Goal: Use online tool/utility: Utilize a website feature to perform a specific function

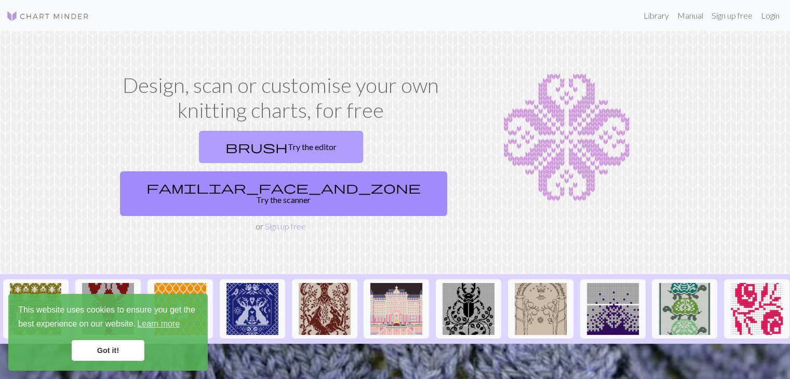
click at [200, 137] on link "brush Try the editor" at bounding box center [281, 147] width 164 height 32
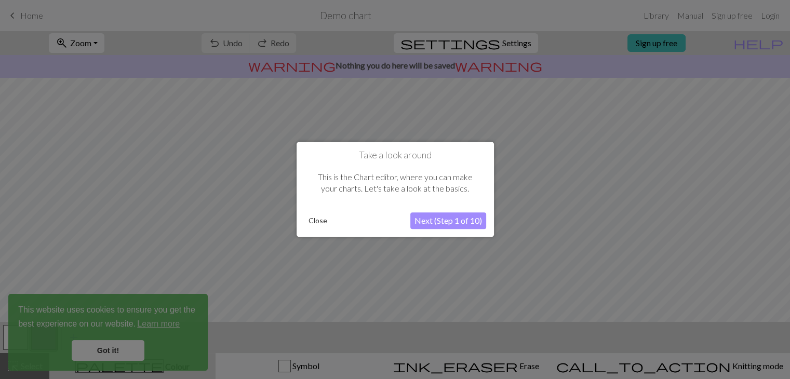
click at [448, 219] on button "Next (Step 1 of 10)" at bounding box center [448, 221] width 76 height 17
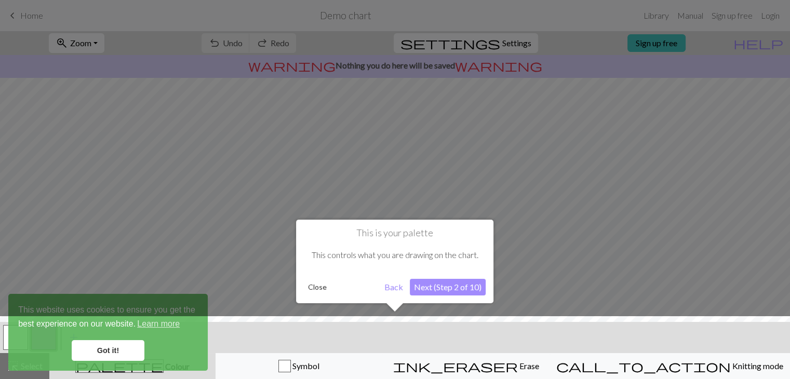
click at [127, 353] on div at bounding box center [395, 349] width 800 height 67
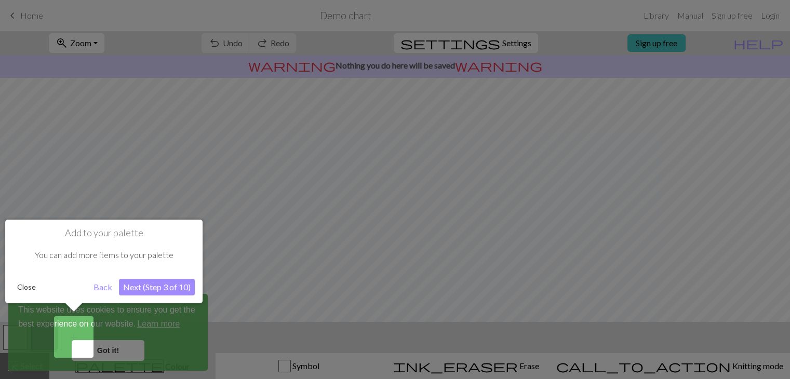
click at [170, 282] on button "Next (Step 3 of 10)" at bounding box center [157, 287] width 76 height 17
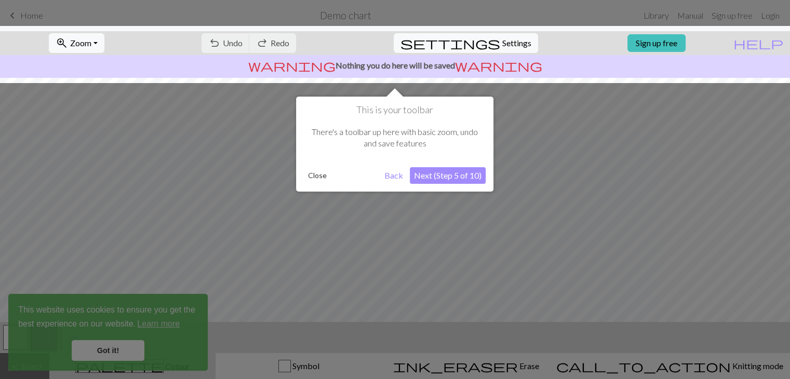
click at [478, 177] on button "Next (Step 5 of 10)" at bounding box center [448, 175] width 76 height 17
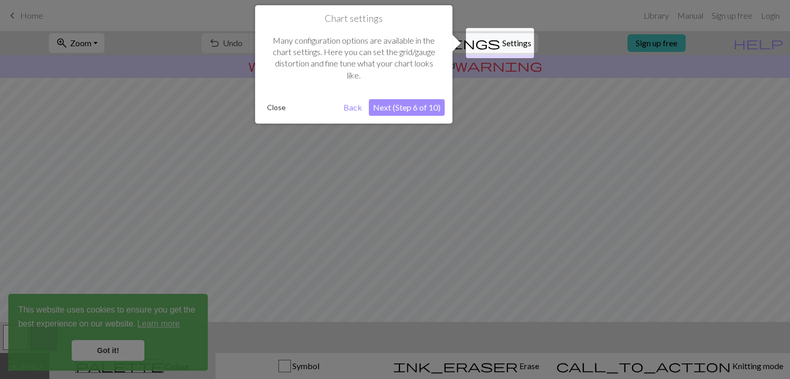
click at [420, 125] on div at bounding box center [395, 189] width 790 height 379
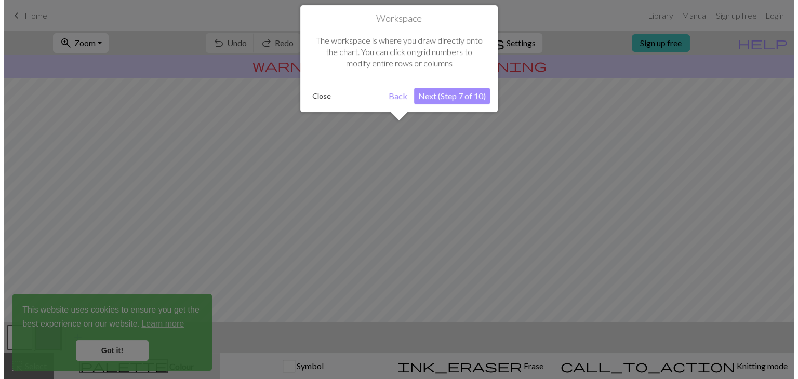
scroll to position [62, 0]
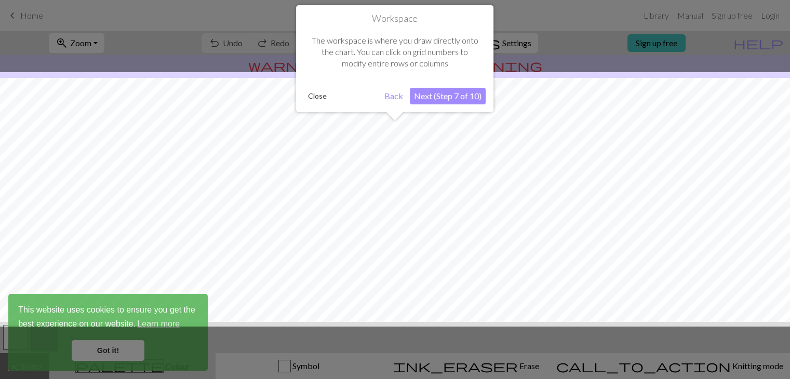
click at [437, 88] on button "Next (Step 7 of 10)" at bounding box center [448, 96] width 76 height 17
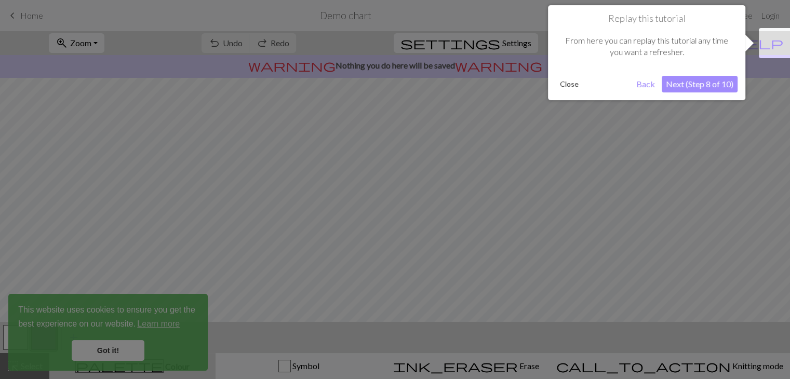
click at [693, 88] on button "Next (Step 8 of 10)" at bounding box center [699, 84] width 76 height 17
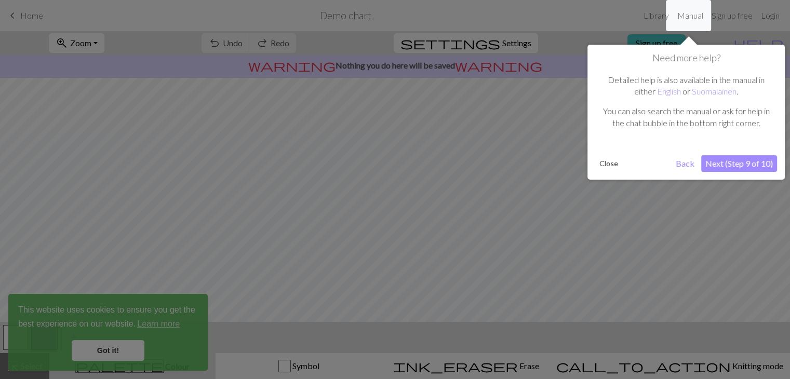
click at [714, 161] on button "Next (Step 9 of 10)" at bounding box center [739, 163] width 76 height 17
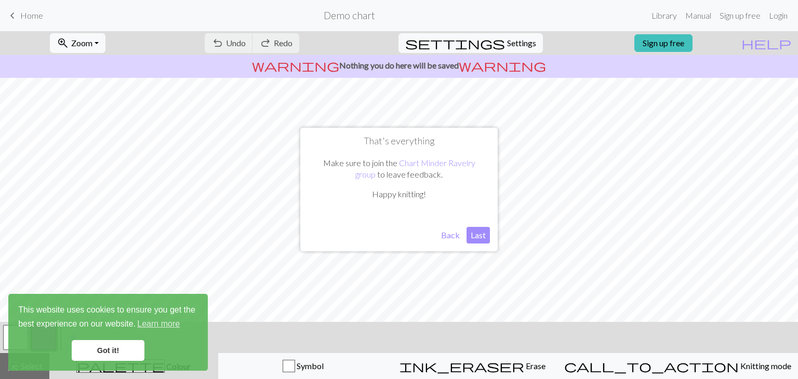
click at [478, 232] on button "Last" at bounding box center [477, 235] width 23 height 17
click at [93, 347] on link "Got it!" at bounding box center [108, 350] width 73 height 21
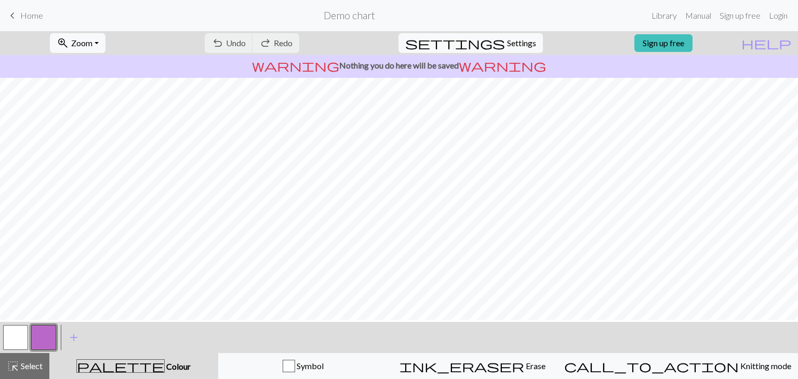
scroll to position [29, 0]
click at [507, 44] on span "Settings" at bounding box center [521, 43] width 29 height 12
select select "aran"
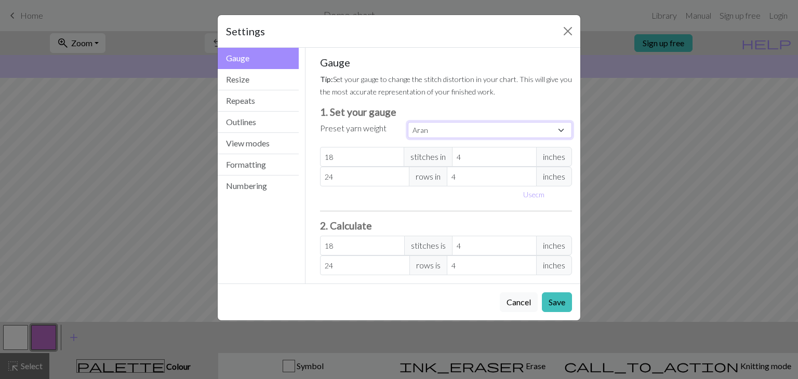
click at [441, 131] on select "Custom Square Lace Light Fingering Fingering Sport Double knit Worsted Aran Bul…" at bounding box center [490, 130] width 164 height 16
click at [458, 109] on h3 "1. Set your gauge" at bounding box center [446, 112] width 252 height 12
click at [356, 156] on input "18" at bounding box center [362, 157] width 85 height 20
click at [549, 158] on span "inches" at bounding box center [554, 157] width 36 height 20
click at [371, 154] on input "18" at bounding box center [362, 157] width 85 height 20
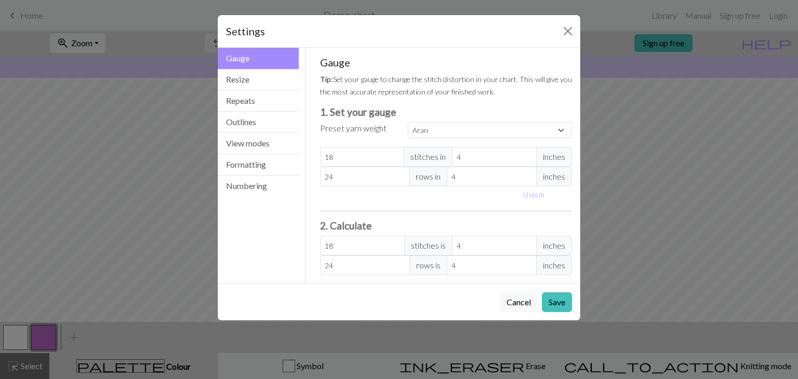
click at [710, 141] on div "Settings Gauge Gauge Resize Repeats Outlines View modes Formatting Numbering Ga…" at bounding box center [399, 189] width 798 height 379
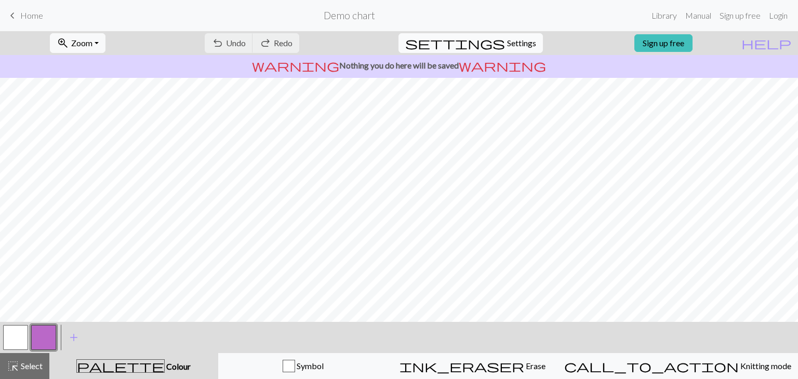
click at [517, 49] on span "Settings" at bounding box center [521, 43] width 29 height 12
select select "aran"
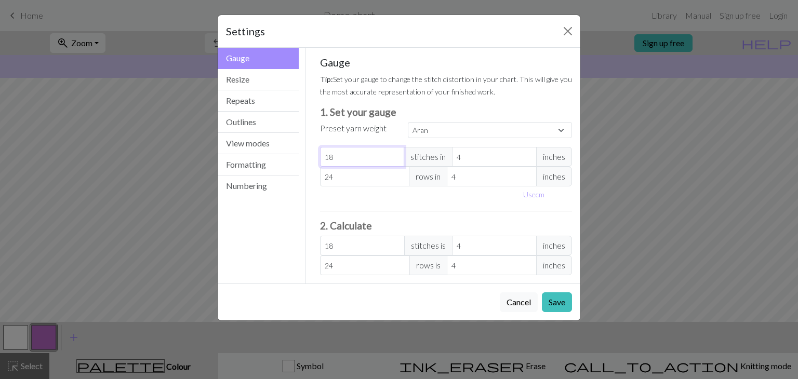
click at [373, 156] on input "18" at bounding box center [362, 157] width 85 height 20
type input "19"
click at [395, 154] on input "19" at bounding box center [362, 157] width 85 height 20
type input "20"
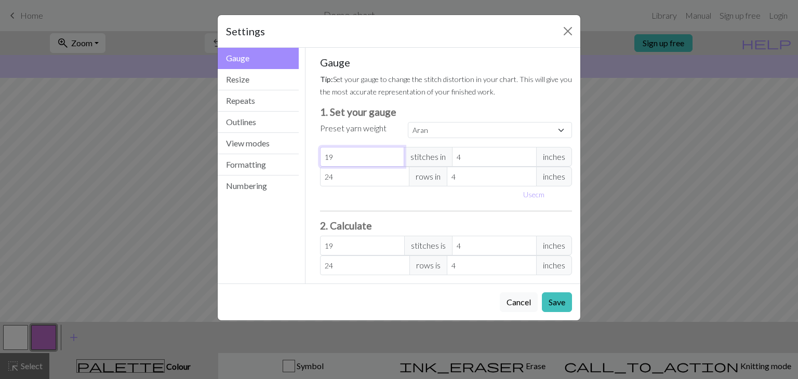
type input "20"
click at [395, 154] on input "20" at bounding box center [362, 157] width 85 height 20
type input "21"
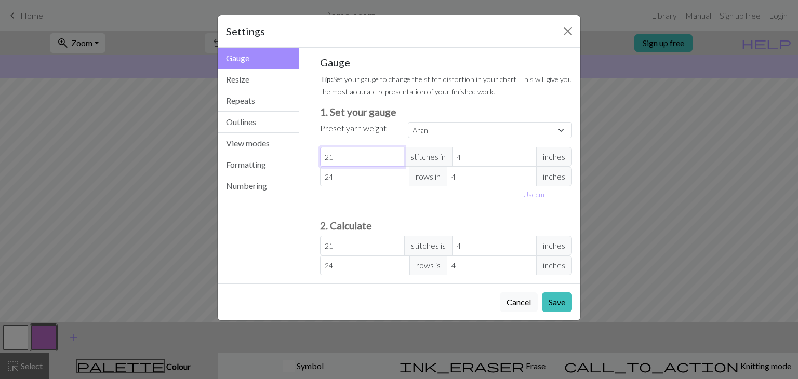
click at [395, 154] on input "21" at bounding box center [362, 157] width 85 height 20
type input "25"
click at [401, 174] on input "25" at bounding box center [365, 177] width 90 height 20
type input "26"
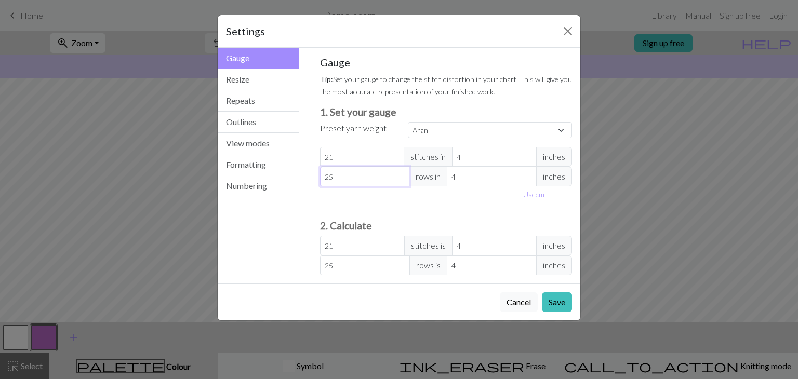
type input "26"
click at [401, 174] on input "26" at bounding box center [365, 177] width 90 height 20
type input "27"
click at [401, 174] on input "27" at bounding box center [365, 177] width 90 height 20
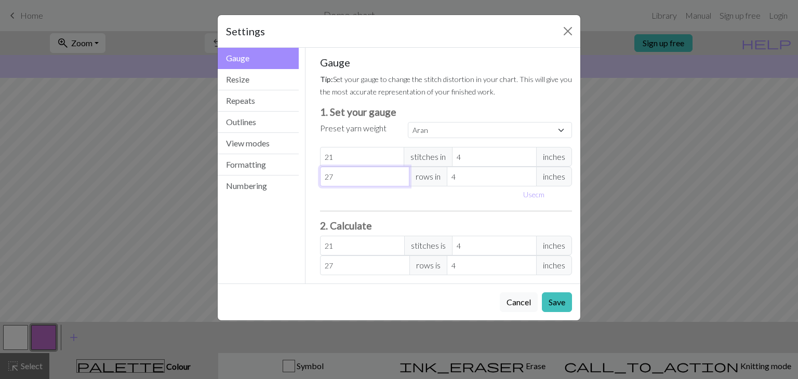
type input "28"
click at [401, 174] on input "28" at bounding box center [365, 177] width 90 height 20
type input "29"
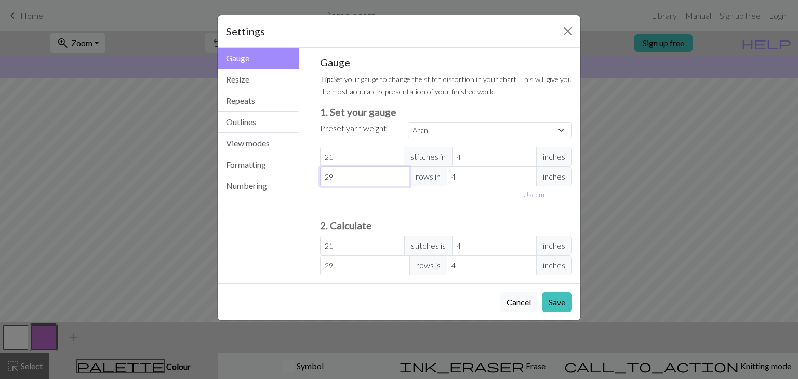
click at [401, 174] on input "29" at bounding box center [365, 177] width 90 height 20
click at [402, 187] on div "Use cm" at bounding box center [446, 194] width 265 height 16
type input "28"
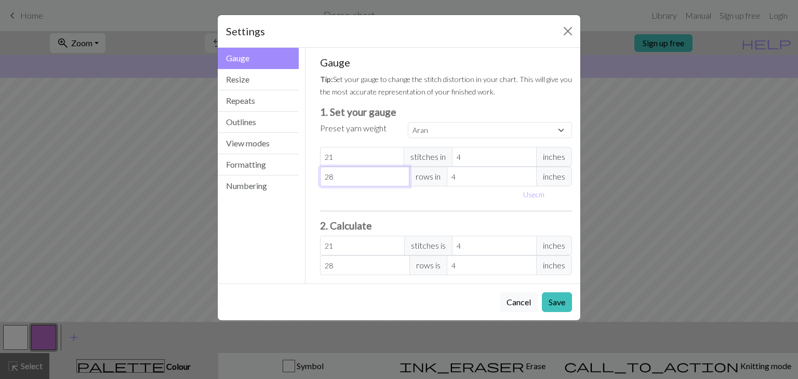
click at [399, 178] on input "28" at bounding box center [365, 177] width 90 height 20
click at [558, 300] on button "Save" at bounding box center [557, 302] width 30 height 20
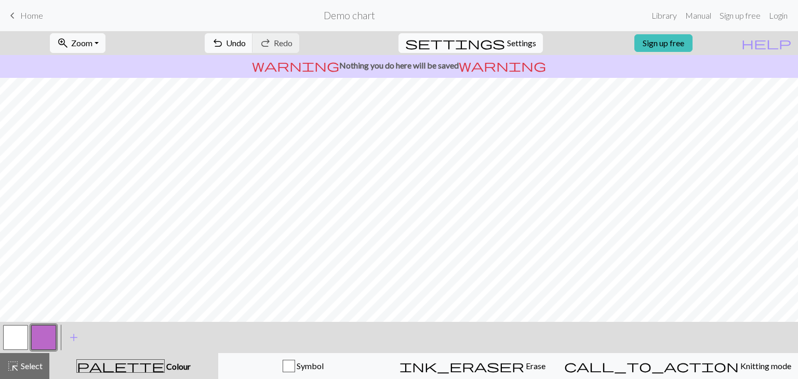
click at [512, 50] on button "settings Settings" at bounding box center [470, 43] width 144 height 20
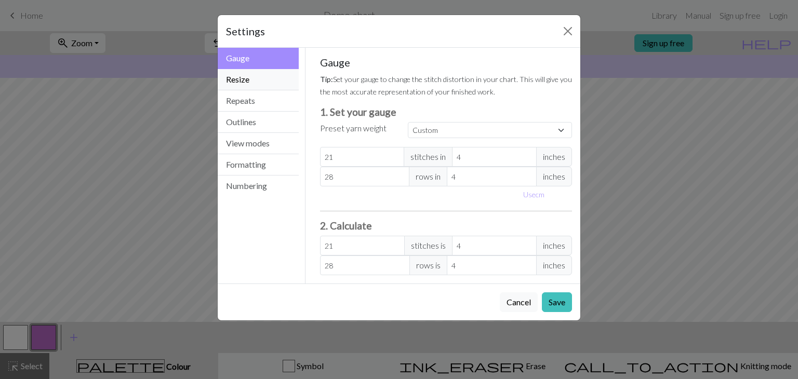
click at [247, 84] on button "Resize" at bounding box center [258, 79] width 81 height 21
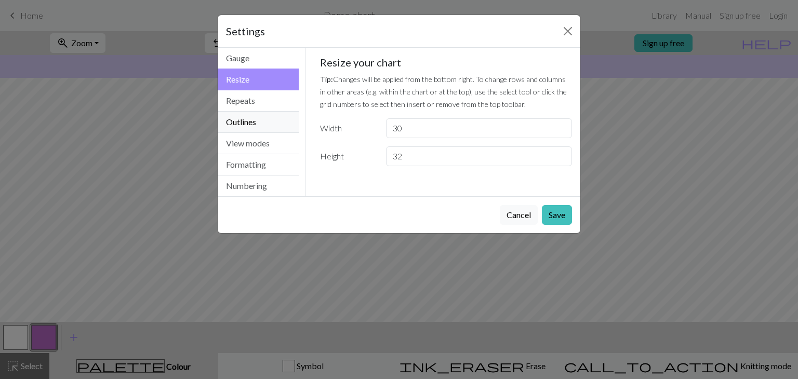
click at [249, 115] on button "Outlines" at bounding box center [258, 122] width 81 height 21
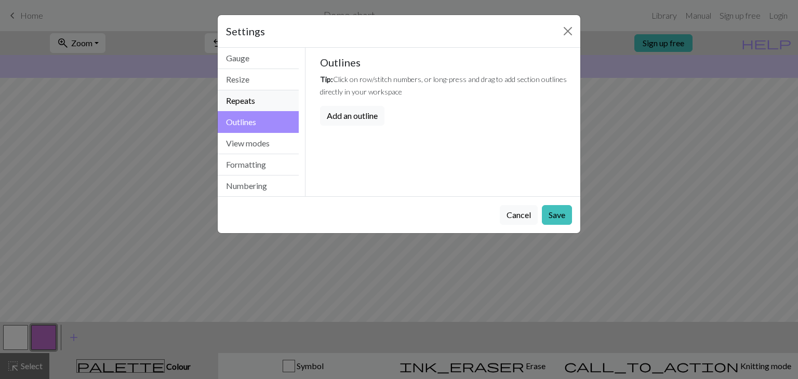
click at [249, 103] on button "Repeats" at bounding box center [258, 100] width 81 height 21
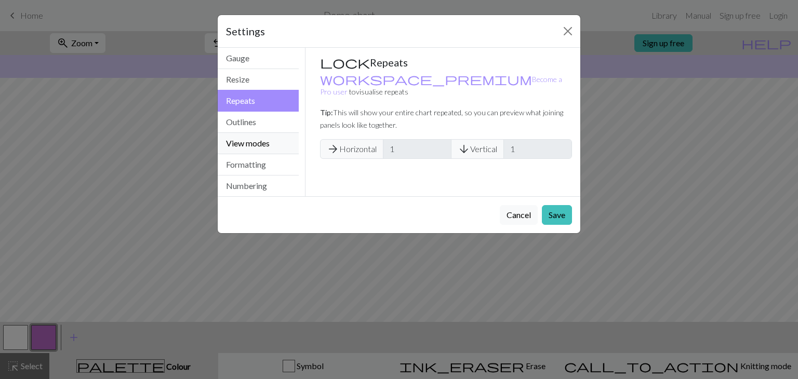
click at [248, 140] on button "View modes" at bounding box center [258, 143] width 81 height 21
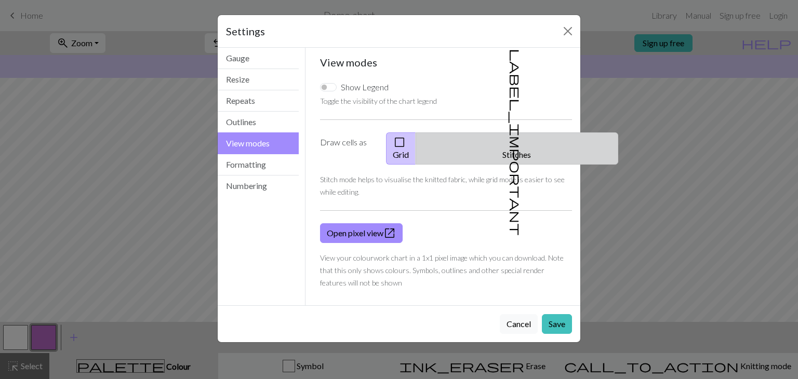
click at [521, 152] on button "label_important Stitches" at bounding box center [516, 148] width 202 height 32
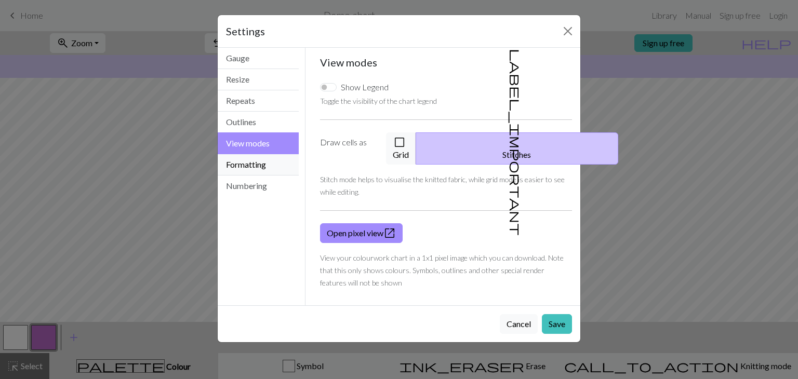
click at [249, 167] on button "Formatting" at bounding box center [258, 164] width 81 height 21
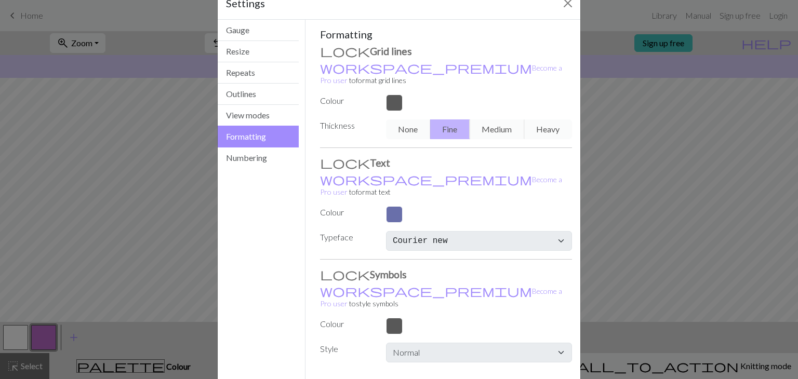
scroll to position [43, 0]
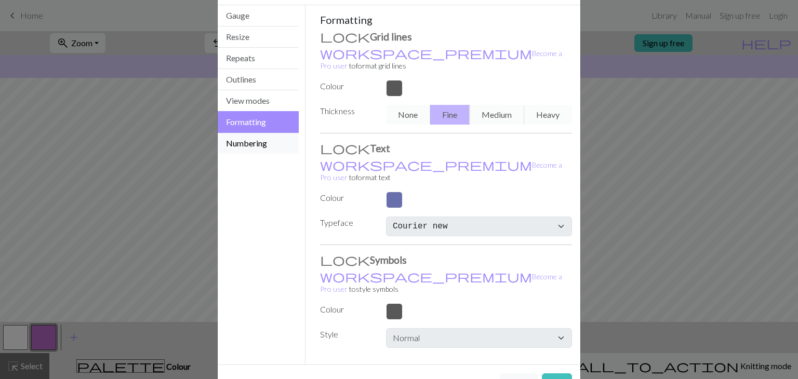
click at [251, 145] on button "Numbering" at bounding box center [258, 143] width 81 height 21
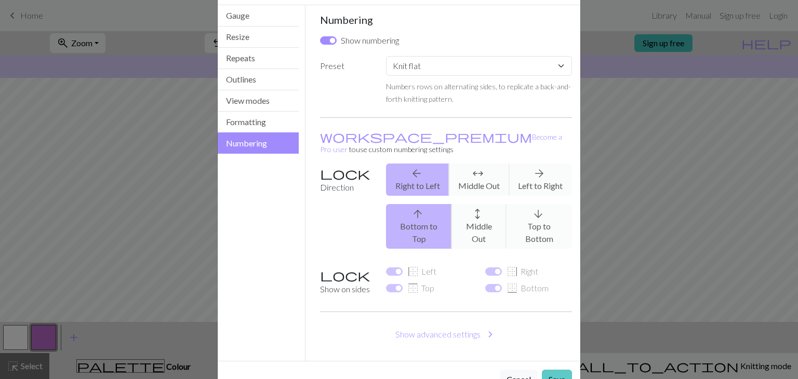
click at [559, 370] on button "Save" at bounding box center [557, 380] width 30 height 20
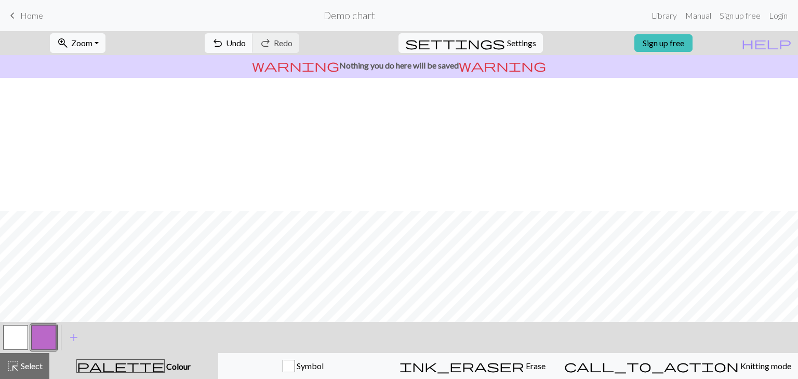
scroll to position [143, 0]
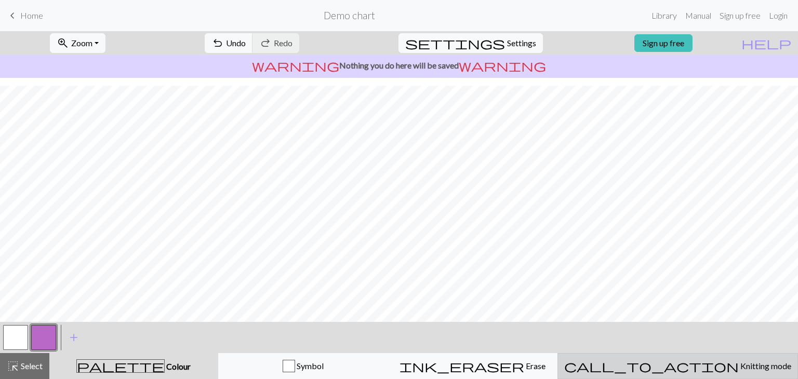
click at [687, 360] on div "call_to_action Knitting mode Knitting mode" at bounding box center [677, 366] width 227 height 12
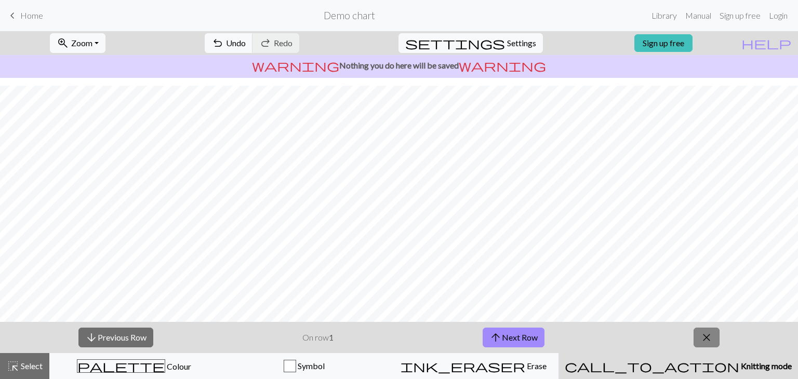
click at [707, 342] on span "close" at bounding box center [706, 337] width 12 height 15
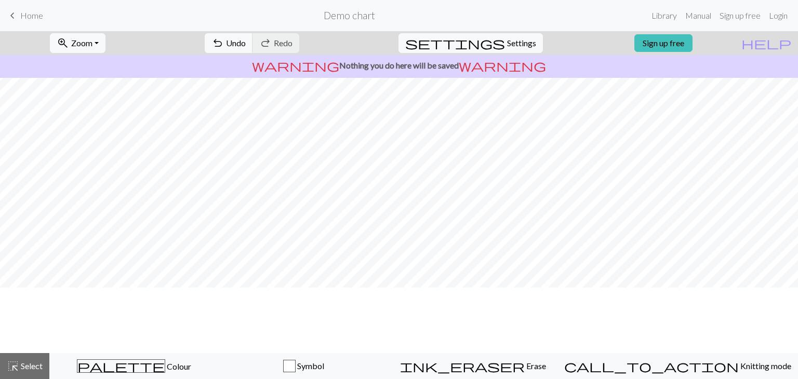
scroll to position [0, 0]
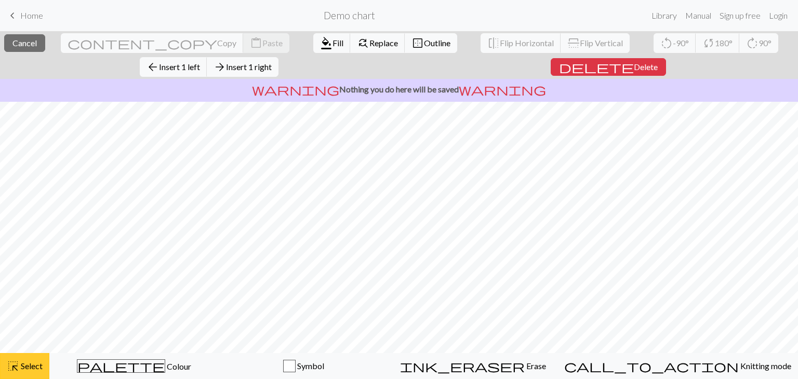
click at [24, 364] on span "Select" at bounding box center [30, 366] width 23 height 10
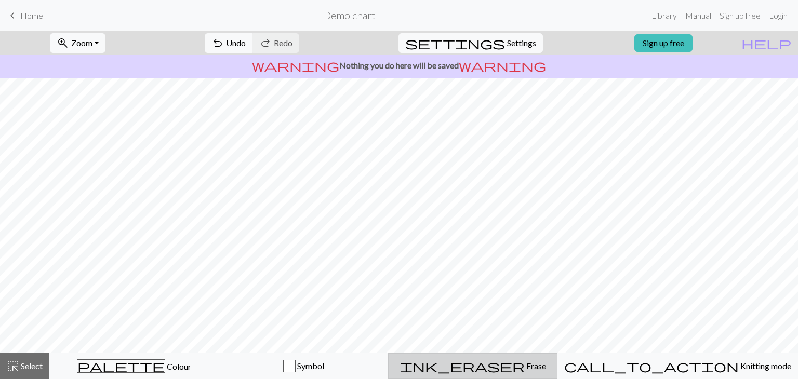
click at [524, 369] on span "Erase" at bounding box center [534, 366] width 21 height 10
drag, startPoint x: 255, startPoint y: 46, endPoint x: 272, endPoint y: 44, distance: 16.7
click at [253, 44] on button "undo Undo Undo" at bounding box center [229, 43] width 48 height 20
click at [246, 44] on span "Undo" at bounding box center [236, 43] width 20 height 10
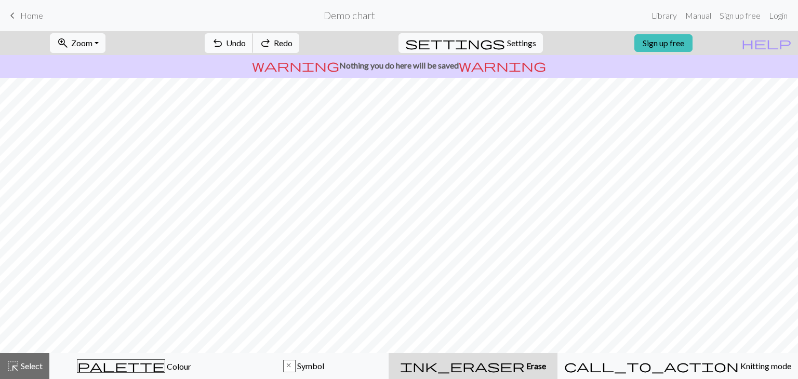
click at [246, 44] on span "Undo" at bounding box center [236, 43] width 20 height 10
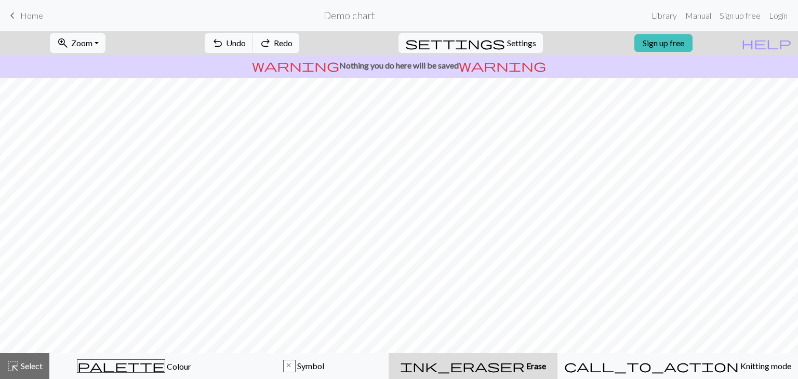
click at [272, 43] on span "redo" at bounding box center [265, 43] width 12 height 15
click at [87, 40] on span "Zoom" at bounding box center [81, 43] width 21 height 10
click at [26, 17] on span "Home" at bounding box center [31, 15] width 23 height 10
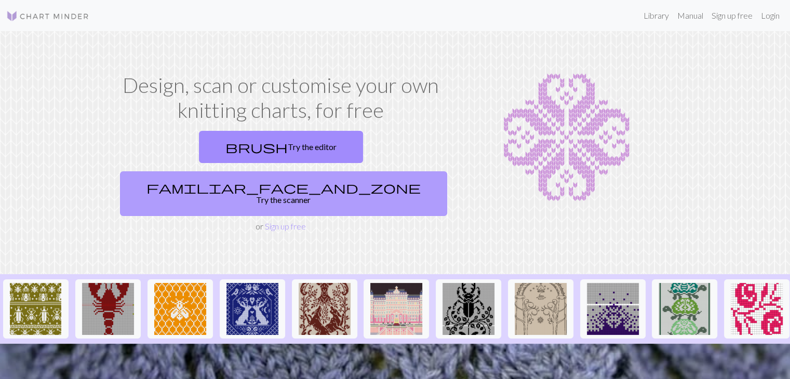
click at [370, 171] on link "familiar_face_and_zone Try the scanner" at bounding box center [283, 193] width 327 height 45
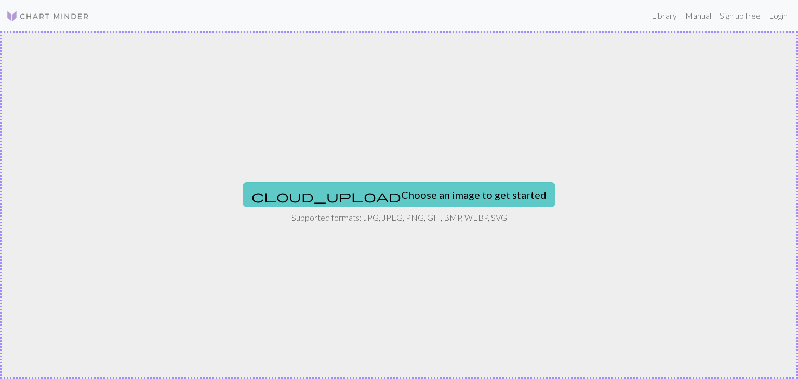
click at [410, 199] on button "cloud_upload Choose an image to get started" at bounding box center [398, 194] width 313 height 25
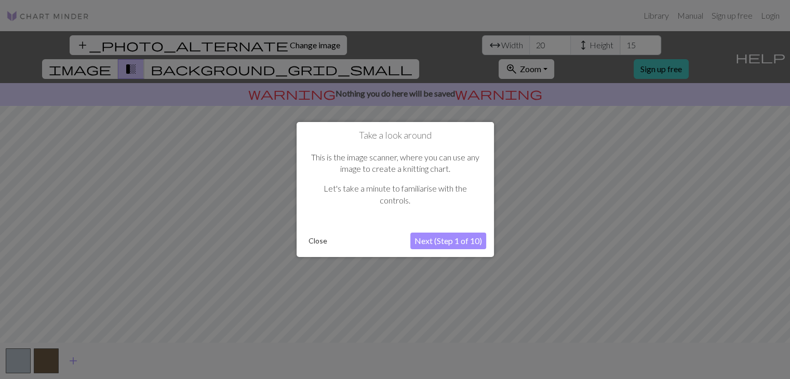
click at [444, 242] on button "Next (Step 1 of 10)" at bounding box center [448, 241] width 76 height 17
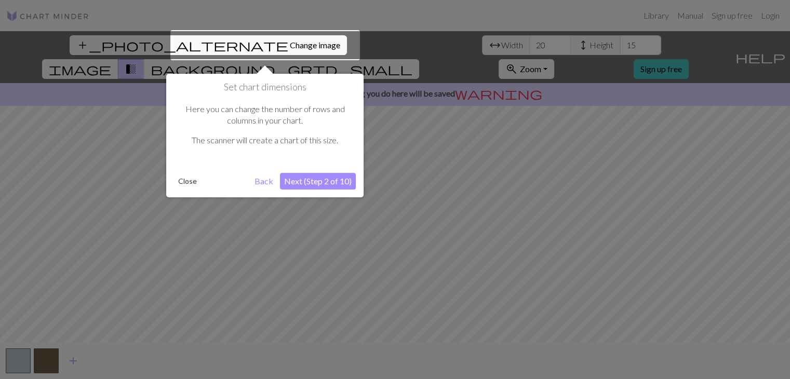
click at [188, 180] on button "Close" at bounding box center [187, 181] width 27 height 16
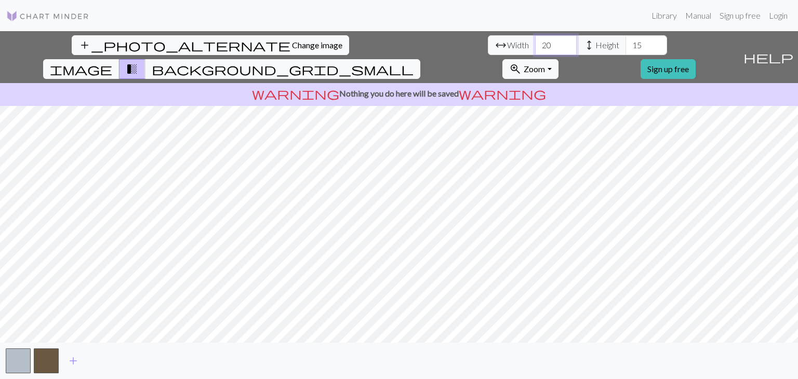
click at [535, 41] on input "20" at bounding box center [556, 45] width 42 height 20
click at [535, 41] on input "21" at bounding box center [556, 45] width 42 height 20
click at [535, 41] on input "22" at bounding box center [556, 45] width 42 height 20
click at [535, 41] on input "23" at bounding box center [556, 45] width 42 height 20
click at [535, 41] on input "24" at bounding box center [556, 45] width 42 height 20
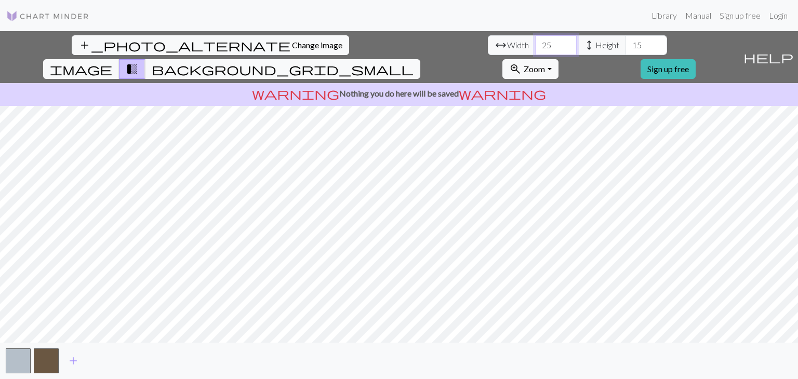
click at [535, 41] on input "25" at bounding box center [556, 45] width 42 height 20
click at [535, 41] on input "26" at bounding box center [556, 45] width 42 height 20
click at [535, 41] on input "27" at bounding box center [556, 45] width 42 height 20
click at [535, 41] on input "28" at bounding box center [556, 45] width 42 height 20
click at [535, 41] on input "29" at bounding box center [556, 45] width 42 height 20
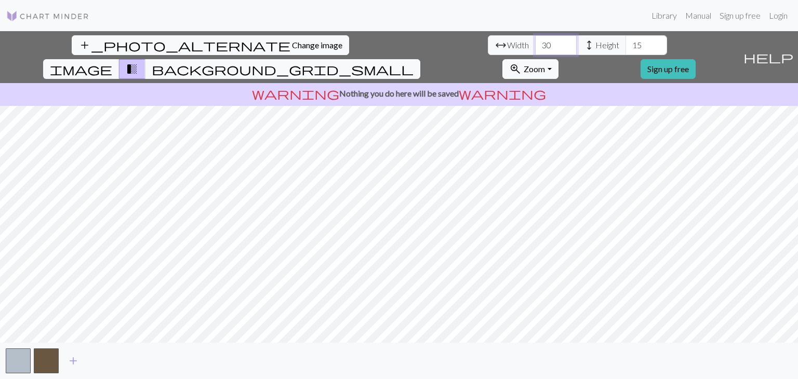
click at [535, 41] on input "30" at bounding box center [556, 45] width 42 height 20
click at [535, 41] on input "31" at bounding box center [556, 45] width 42 height 20
click at [535, 41] on input "32" at bounding box center [556, 45] width 42 height 20
click at [535, 41] on input "33" at bounding box center [556, 45] width 42 height 20
click at [535, 41] on input "34" at bounding box center [556, 45] width 42 height 20
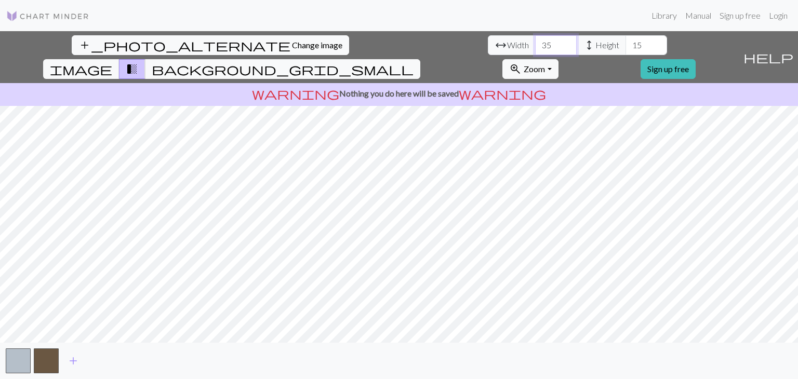
click at [535, 41] on input "35" at bounding box center [556, 45] width 42 height 20
click at [535, 41] on input "36" at bounding box center [556, 45] width 42 height 20
click at [535, 41] on input "37" at bounding box center [556, 45] width 42 height 20
type input "38"
click at [535, 41] on input "38" at bounding box center [556, 45] width 42 height 20
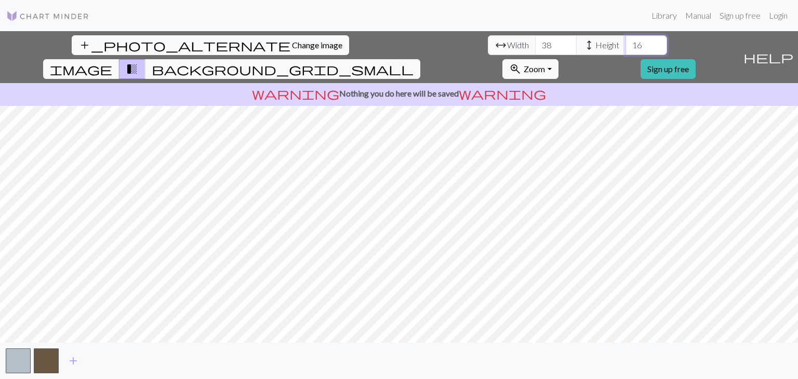
click at [625, 42] on input "16" at bounding box center [646, 45] width 42 height 20
click at [625, 42] on input "17" at bounding box center [646, 45] width 42 height 20
click at [625, 42] on input "18" at bounding box center [646, 45] width 42 height 20
click at [625, 42] on input "19" at bounding box center [646, 45] width 42 height 20
click at [625, 42] on input "20" at bounding box center [646, 45] width 42 height 20
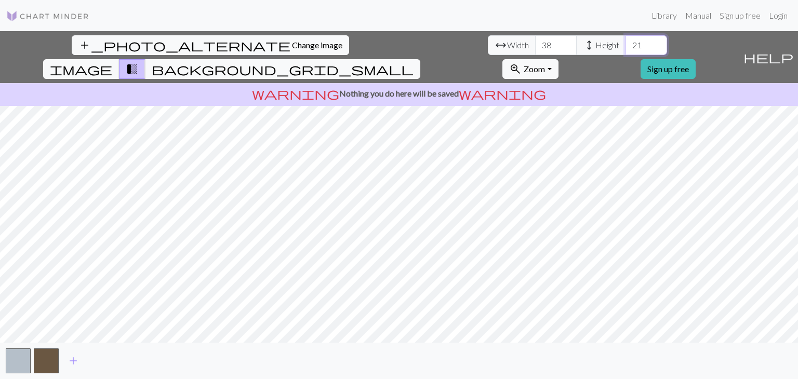
click at [625, 42] on input "21" at bounding box center [646, 45] width 42 height 20
click at [625, 42] on input "22" at bounding box center [646, 45] width 42 height 20
click at [625, 42] on input "23" at bounding box center [646, 45] width 42 height 20
click at [625, 42] on input "24" at bounding box center [646, 45] width 42 height 20
click at [625, 42] on input "25" at bounding box center [646, 45] width 42 height 20
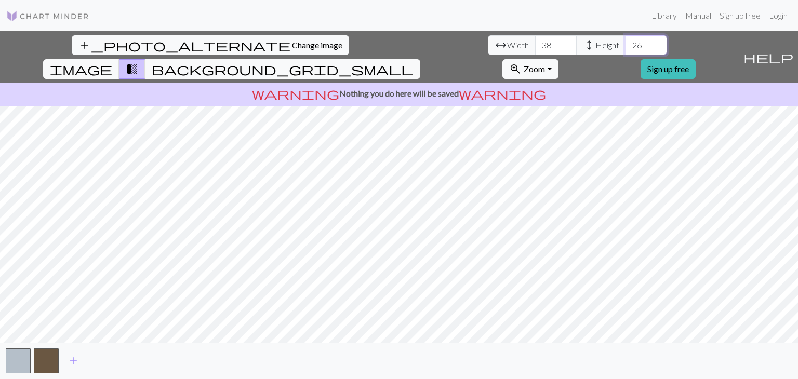
click at [625, 42] on input "26" at bounding box center [646, 45] width 42 height 20
click at [625, 42] on input "27" at bounding box center [646, 45] width 42 height 20
click at [625, 42] on input "28" at bounding box center [646, 45] width 42 height 20
click at [625, 42] on input "29" at bounding box center [646, 45] width 42 height 20
click at [625, 42] on input "30" at bounding box center [646, 45] width 42 height 20
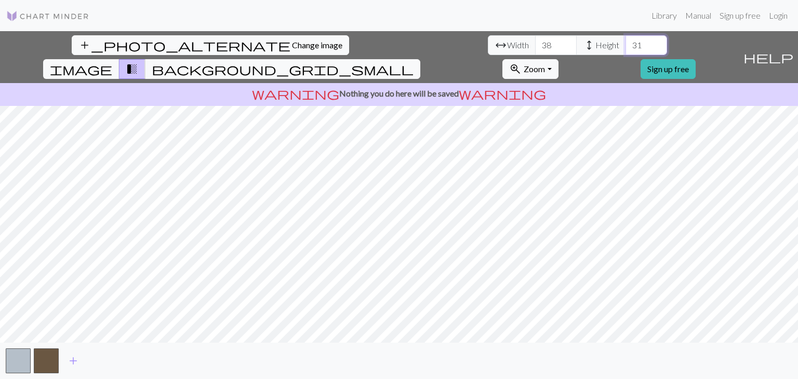
click at [625, 42] on input "31" at bounding box center [646, 45] width 42 height 20
click at [625, 42] on input "32" at bounding box center [646, 45] width 42 height 20
click at [625, 42] on input "33" at bounding box center [646, 45] width 42 height 20
click at [625, 42] on input "34" at bounding box center [646, 45] width 42 height 20
click at [625, 42] on input "35" at bounding box center [646, 45] width 42 height 20
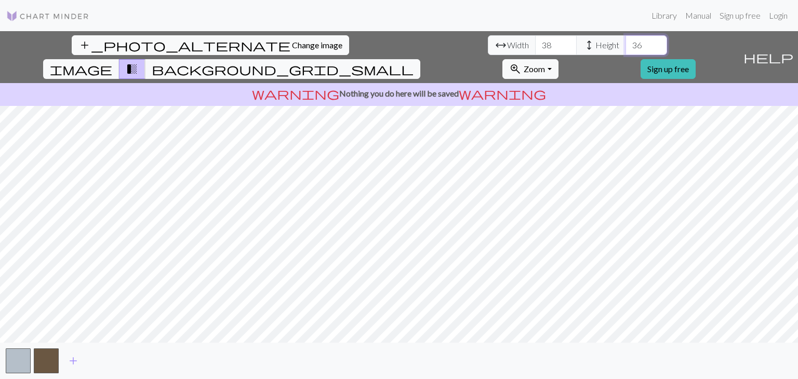
click at [625, 42] on input "36" at bounding box center [646, 45] width 42 height 20
click at [625, 42] on input "37" at bounding box center [646, 45] width 42 height 20
click at [625, 42] on input "38" at bounding box center [646, 45] width 42 height 20
click at [625, 42] on input "39" at bounding box center [646, 45] width 42 height 20
click at [625, 42] on input "40" at bounding box center [646, 45] width 42 height 20
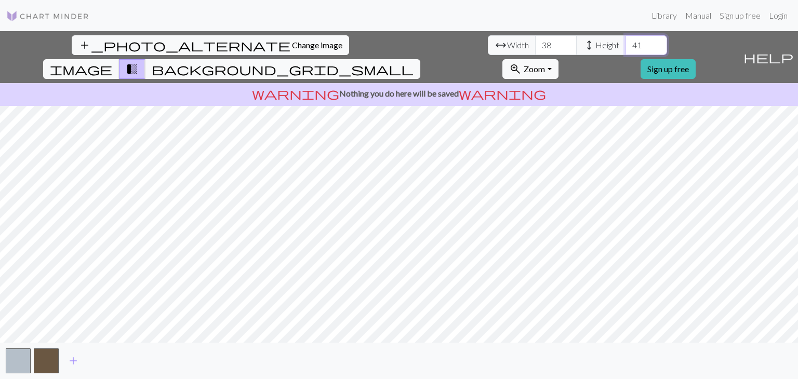
click at [625, 42] on input "41" at bounding box center [646, 45] width 42 height 20
click at [625, 42] on input "42" at bounding box center [646, 45] width 42 height 20
click at [625, 42] on input "43" at bounding box center [646, 45] width 42 height 20
click at [625, 42] on input "44" at bounding box center [646, 45] width 42 height 20
click at [625, 42] on input "45" at bounding box center [646, 45] width 42 height 20
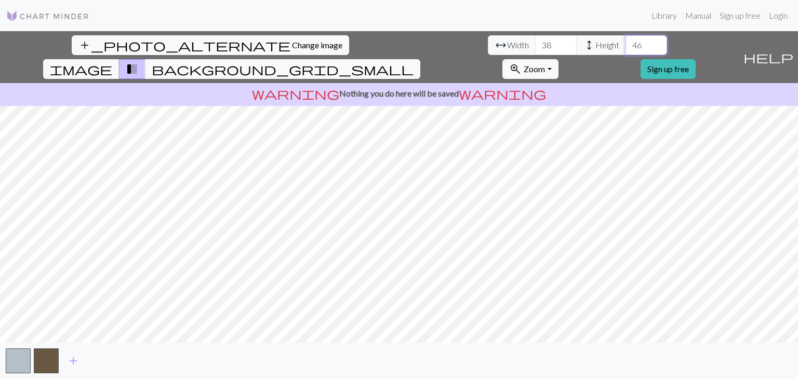
click at [625, 42] on input "46" at bounding box center [646, 45] width 42 height 20
click at [625, 42] on input "47" at bounding box center [646, 45] width 42 height 20
click at [625, 42] on input "48" at bounding box center [646, 45] width 42 height 20
click at [625, 42] on input "49" at bounding box center [646, 45] width 42 height 20
click at [625, 42] on input "50" at bounding box center [646, 45] width 42 height 20
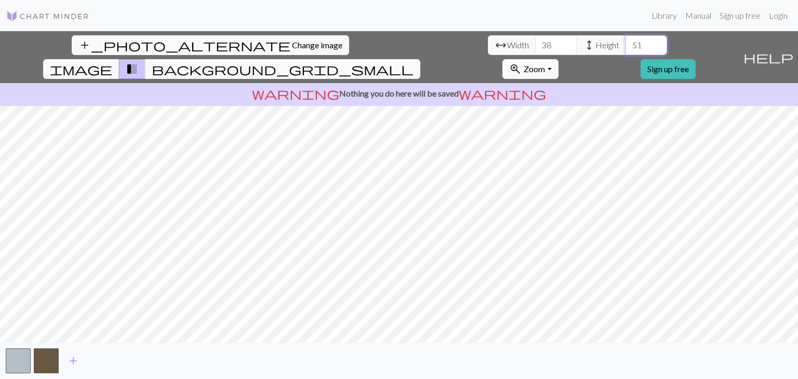
click at [625, 42] on input "51" at bounding box center [646, 45] width 42 height 20
click at [625, 42] on input "52" at bounding box center [646, 45] width 42 height 20
click at [625, 42] on input "53" at bounding box center [646, 45] width 42 height 20
click at [625, 42] on input "54" at bounding box center [646, 45] width 42 height 20
click at [625, 42] on input "55" at bounding box center [646, 45] width 42 height 20
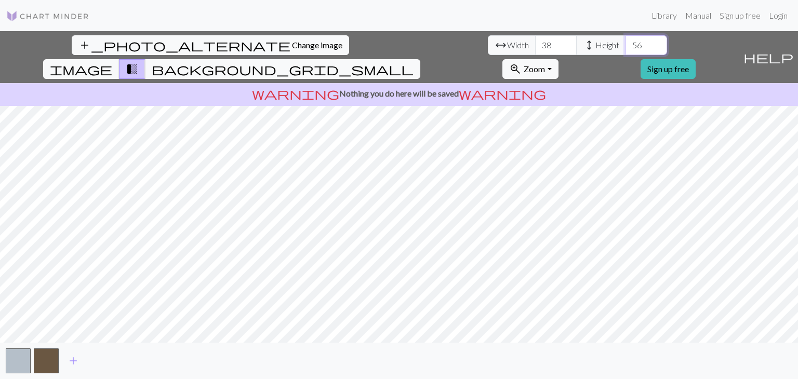
click at [625, 42] on input "56" at bounding box center [646, 45] width 42 height 20
click at [625, 42] on input "57" at bounding box center [646, 45] width 42 height 20
type input "58"
click at [625, 42] on input "58" at bounding box center [646, 45] width 42 height 20
click at [535, 42] on input "39" at bounding box center [556, 45] width 42 height 20
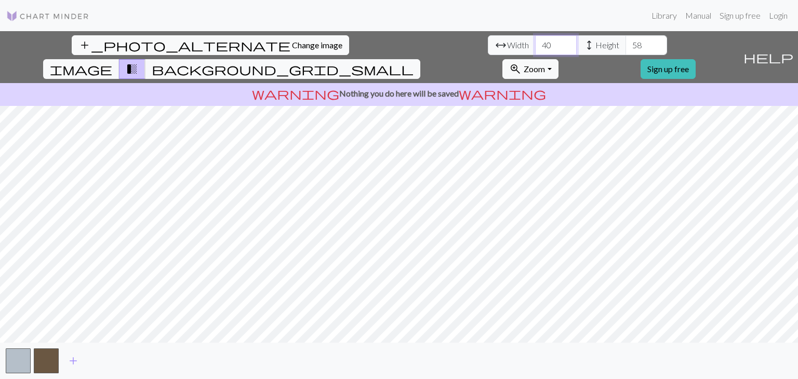
click at [535, 42] on input "40" at bounding box center [556, 45] width 42 height 20
click at [535, 42] on input "41" at bounding box center [556, 45] width 42 height 20
click at [535, 42] on input "42" at bounding box center [556, 45] width 42 height 20
click at [535, 42] on input "43" at bounding box center [556, 45] width 42 height 20
click at [535, 42] on input "44" at bounding box center [556, 45] width 42 height 20
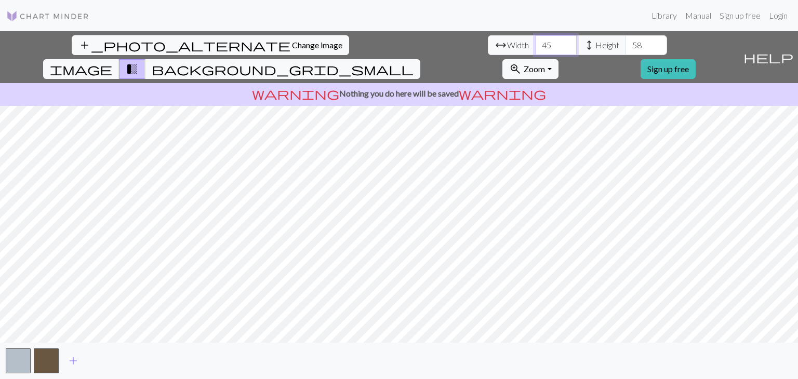
click at [535, 42] on input "45" at bounding box center [556, 45] width 42 height 20
click at [535, 42] on input "46" at bounding box center [556, 45] width 42 height 20
click at [535, 42] on input "47" at bounding box center [556, 45] width 42 height 20
click at [535, 42] on input "48" at bounding box center [556, 45] width 42 height 20
click at [535, 42] on input "49" at bounding box center [556, 45] width 42 height 20
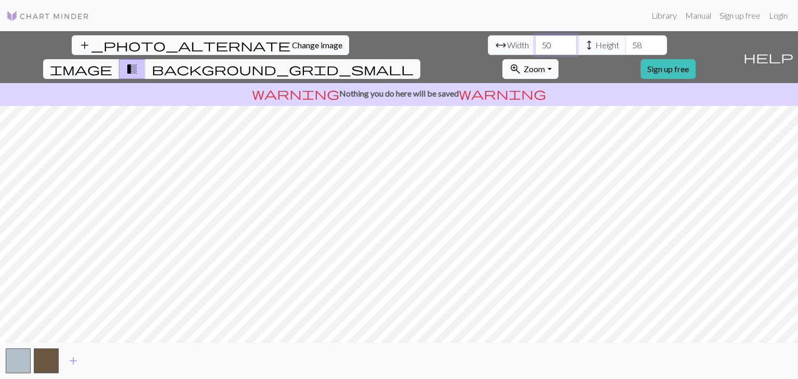
click at [535, 42] on input "50" at bounding box center [556, 45] width 42 height 20
click at [535, 42] on input "51" at bounding box center [556, 45] width 42 height 20
click at [535, 42] on input "52" at bounding box center [556, 45] width 42 height 20
click at [535, 42] on input "53" at bounding box center [556, 45] width 42 height 20
click at [535, 42] on input "54" at bounding box center [556, 45] width 42 height 20
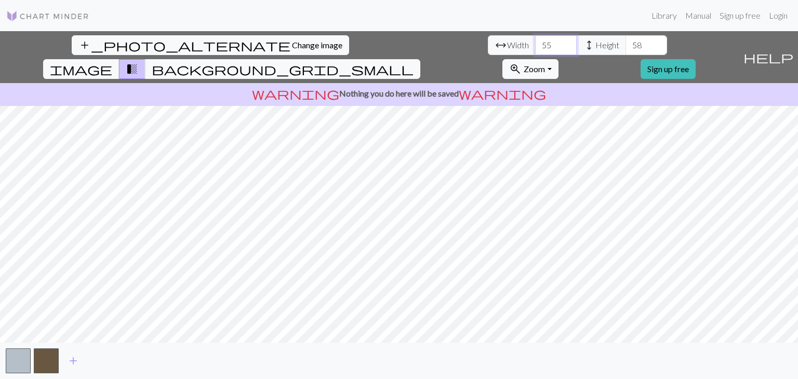
click at [535, 42] on input "55" at bounding box center [556, 45] width 42 height 20
click at [535, 42] on input "56" at bounding box center [556, 45] width 42 height 20
click at [535, 42] on input "57" at bounding box center [556, 45] width 42 height 20
click at [535, 42] on input "58" at bounding box center [556, 45] width 42 height 20
click at [535, 42] on input "59" at bounding box center [556, 45] width 42 height 20
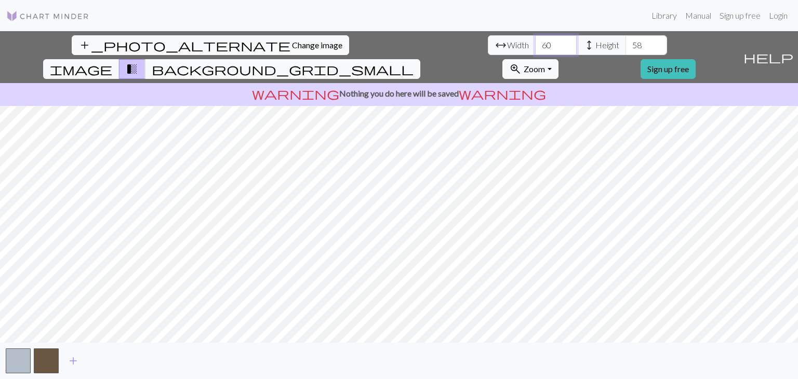
click at [535, 42] on input "60" at bounding box center [556, 45] width 42 height 20
click at [535, 42] on input "61" at bounding box center [556, 45] width 42 height 20
click at [535, 42] on input "62" at bounding box center [556, 45] width 42 height 20
click at [535, 42] on input "63" at bounding box center [556, 45] width 42 height 20
click at [535, 42] on input "64" at bounding box center [556, 45] width 42 height 20
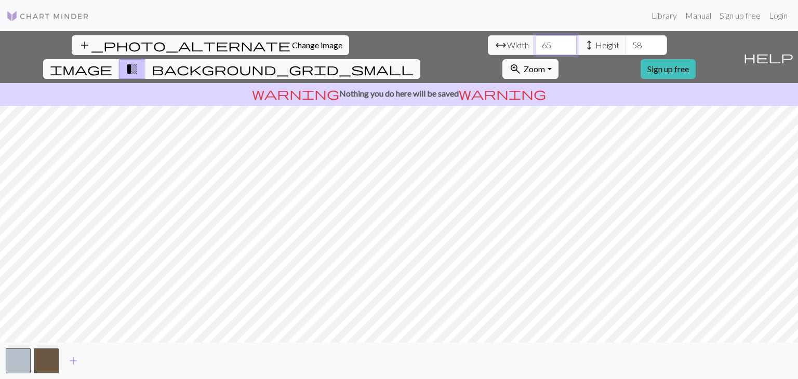
click at [535, 42] on input "65" at bounding box center [556, 45] width 42 height 20
click at [535, 42] on input "66" at bounding box center [556, 45] width 42 height 20
click at [535, 42] on input "67" at bounding box center [556, 45] width 42 height 20
click at [535, 42] on input "68" at bounding box center [556, 45] width 42 height 20
click at [535, 42] on input "69" at bounding box center [556, 45] width 42 height 20
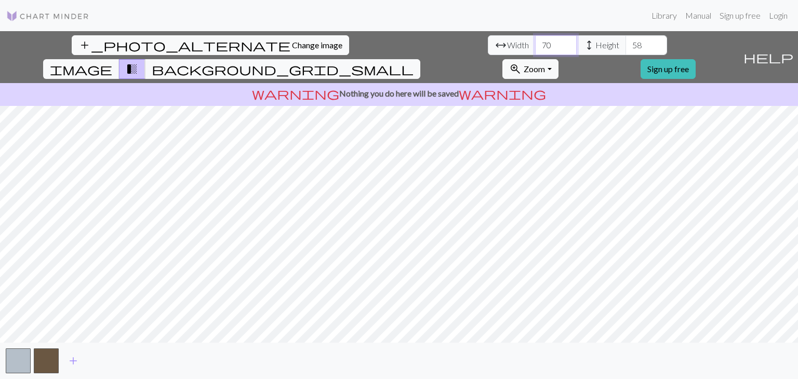
click at [535, 42] on input "70" at bounding box center [556, 45] width 42 height 20
click at [535, 42] on input "71" at bounding box center [556, 45] width 42 height 20
click at [535, 42] on input "72" at bounding box center [556, 45] width 42 height 20
click at [535, 42] on input "73" at bounding box center [556, 45] width 42 height 20
click at [535, 42] on input "74" at bounding box center [556, 45] width 42 height 20
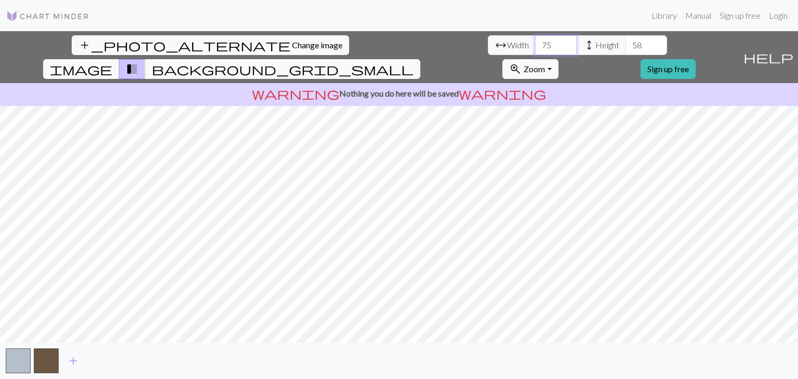
click at [535, 42] on input "75" at bounding box center [556, 45] width 42 height 20
click at [535, 42] on input "76" at bounding box center [556, 45] width 42 height 20
click at [535, 42] on input "77" at bounding box center [556, 45] width 42 height 20
click at [535, 42] on input "78" at bounding box center [556, 45] width 42 height 20
click at [535, 42] on input "79" at bounding box center [556, 45] width 42 height 20
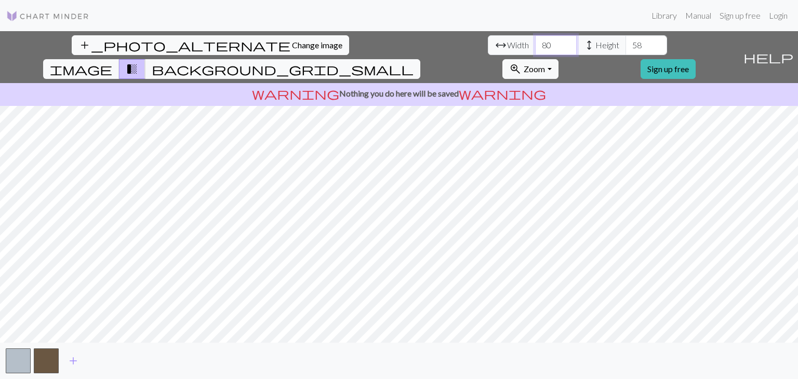
click at [535, 42] on input "80" at bounding box center [556, 45] width 42 height 20
click at [535, 42] on input "81" at bounding box center [556, 45] width 42 height 20
click at [535, 42] on input "82" at bounding box center [556, 45] width 42 height 20
click at [535, 42] on input "83" at bounding box center [556, 45] width 42 height 20
click at [535, 42] on input "84" at bounding box center [556, 45] width 42 height 20
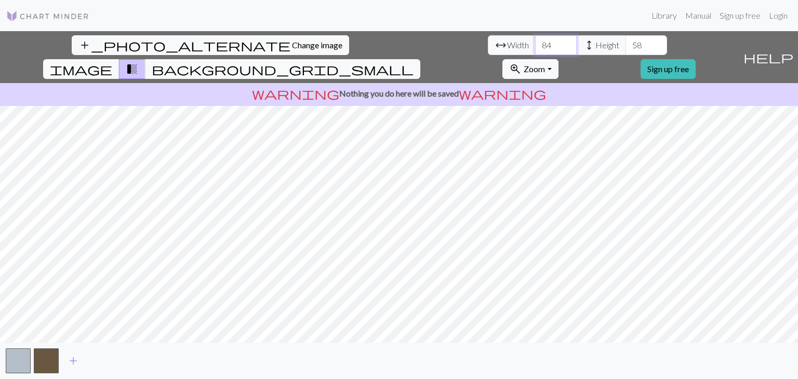
click at [535, 42] on input "85" at bounding box center [556, 45] width 42 height 20
click at [535, 42] on input "86" at bounding box center [556, 45] width 42 height 20
click at [535, 42] on input "87" at bounding box center [556, 45] width 42 height 20
click at [535, 42] on input "88" at bounding box center [556, 45] width 42 height 20
click at [535, 42] on input "89" at bounding box center [556, 45] width 42 height 20
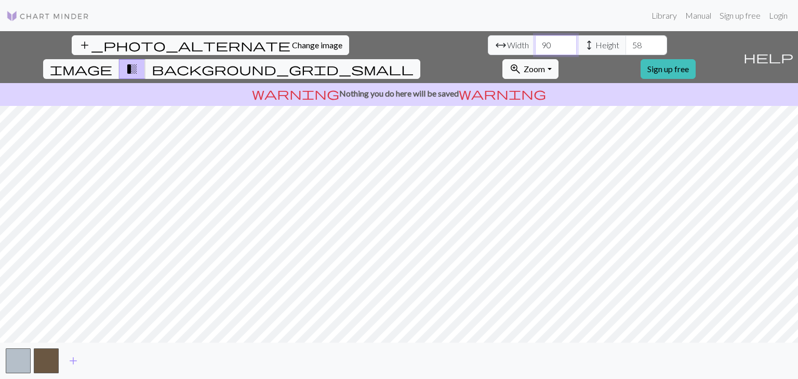
click at [535, 42] on input "90" at bounding box center [556, 45] width 42 height 20
click at [535, 42] on input "91" at bounding box center [556, 45] width 42 height 20
click at [535, 42] on input "92" at bounding box center [556, 45] width 42 height 20
click at [535, 42] on input "93" at bounding box center [556, 45] width 42 height 20
click at [535, 42] on input "94" at bounding box center [556, 45] width 42 height 20
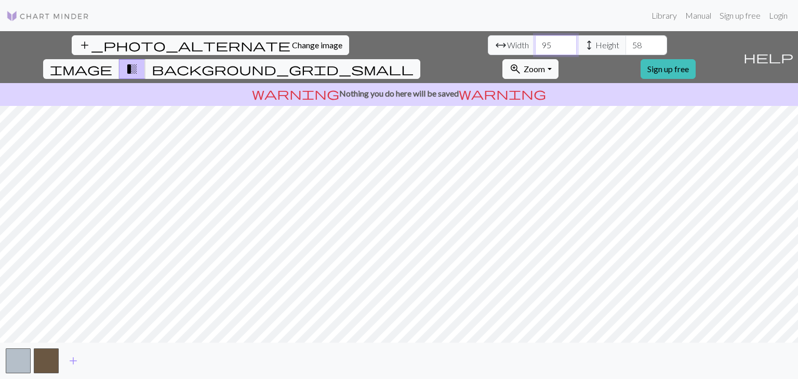
click at [535, 42] on input "95" at bounding box center [556, 45] width 42 height 20
click at [535, 42] on input "96" at bounding box center [556, 45] width 42 height 20
click at [535, 42] on input "97" at bounding box center [556, 45] width 42 height 20
click at [535, 42] on input "98" at bounding box center [556, 45] width 42 height 20
click at [535, 42] on input "99" at bounding box center [556, 45] width 42 height 20
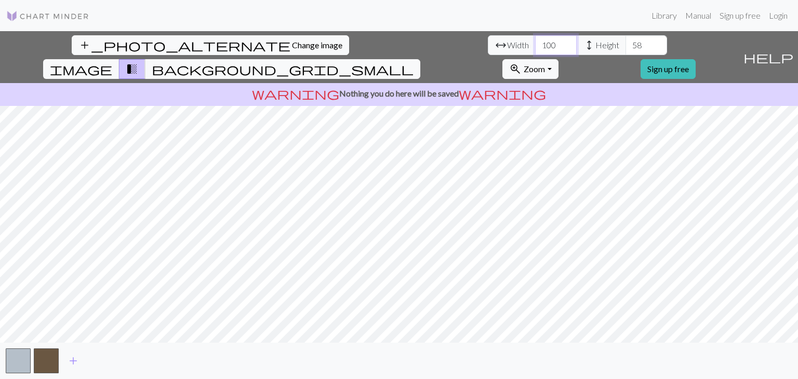
click at [535, 42] on input "100" at bounding box center [556, 45] width 42 height 20
click at [535, 42] on input "101" at bounding box center [556, 45] width 42 height 20
type input "102"
click at [535, 42] on input "102" at bounding box center [556, 45] width 42 height 20
click at [292, 44] on span "Change image" at bounding box center [317, 45] width 50 height 10
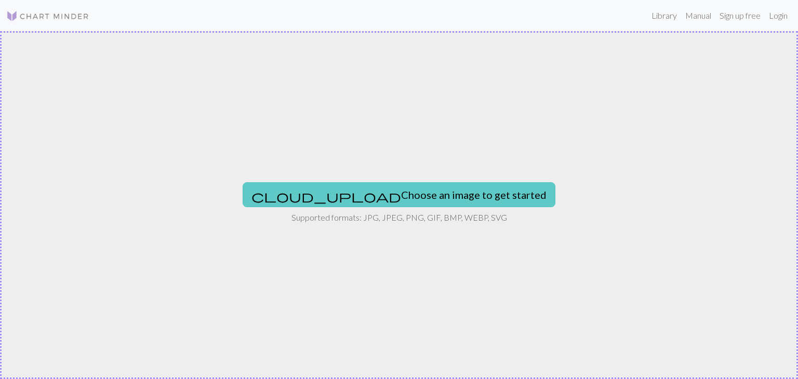
click at [403, 200] on button "cloud_upload Choose an image to get started" at bounding box center [398, 194] width 313 height 25
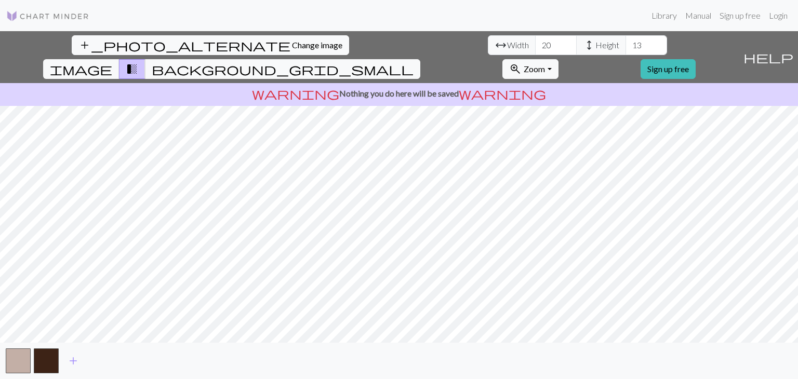
click at [204, 358] on div "add_photo_alternate Change image arrow_range Width 20 height Height 13 image tr…" at bounding box center [399, 205] width 798 height 348
click at [535, 49] on input "20" at bounding box center [556, 45] width 42 height 20
click at [535, 40] on input "21" at bounding box center [556, 45] width 42 height 20
click at [535, 40] on input "22" at bounding box center [556, 45] width 42 height 20
click at [535, 40] on input "23" at bounding box center [556, 45] width 42 height 20
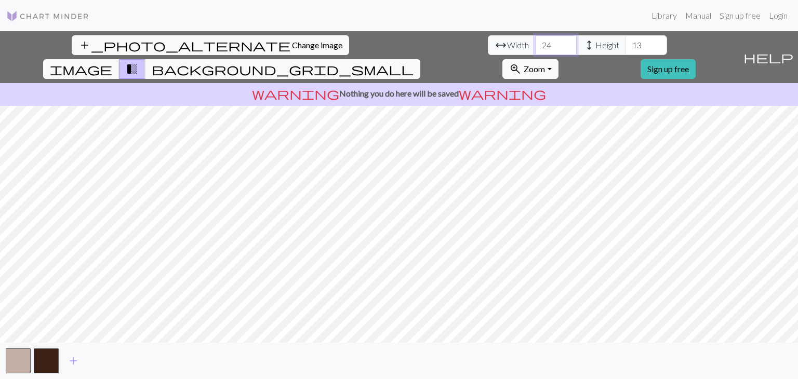
click at [535, 40] on input "24" at bounding box center [556, 45] width 42 height 20
click at [535, 40] on input "25" at bounding box center [556, 45] width 42 height 20
click at [535, 40] on input "26" at bounding box center [556, 45] width 42 height 20
click at [535, 40] on input "27" at bounding box center [556, 45] width 42 height 20
click at [535, 40] on input "28" at bounding box center [556, 45] width 42 height 20
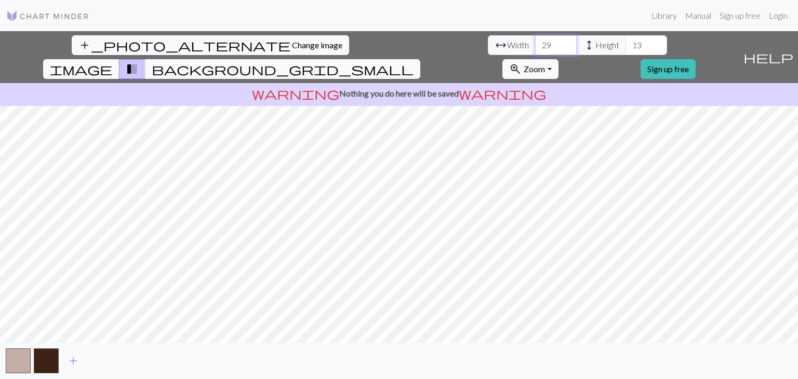
click at [535, 40] on input "29" at bounding box center [556, 45] width 42 height 20
click at [535, 40] on input "30" at bounding box center [556, 45] width 42 height 20
click at [535, 40] on input "31" at bounding box center [556, 45] width 42 height 20
click at [535, 40] on input "32" at bounding box center [556, 45] width 42 height 20
click at [535, 40] on input "33" at bounding box center [556, 45] width 42 height 20
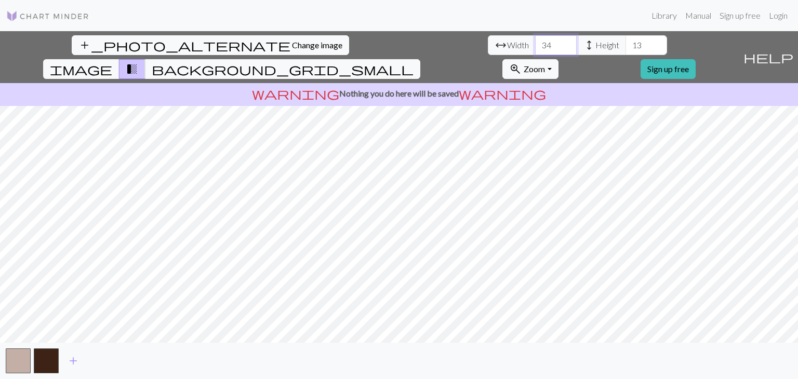
click at [535, 40] on input "34" at bounding box center [556, 45] width 42 height 20
click at [535, 40] on input "35" at bounding box center [556, 45] width 42 height 20
click at [535, 40] on input "36" at bounding box center [556, 45] width 42 height 20
click at [535, 40] on input "37" at bounding box center [556, 45] width 42 height 20
click at [535, 40] on input "38" at bounding box center [556, 45] width 42 height 20
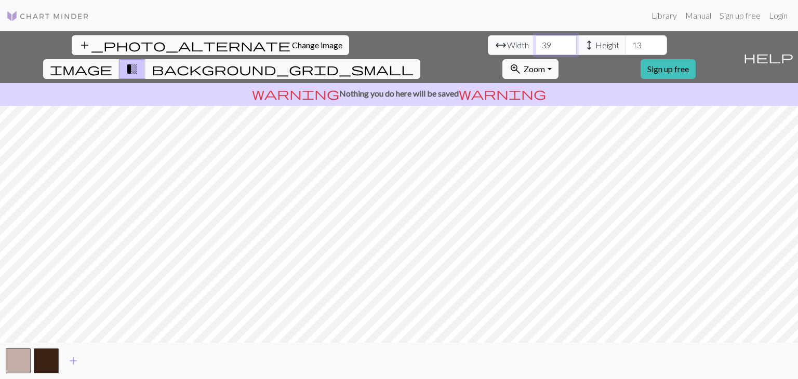
click at [535, 40] on input "39" at bounding box center [556, 45] width 42 height 20
type input "40"
click at [535, 40] on input "40" at bounding box center [556, 45] width 42 height 20
click at [625, 38] on input "13" at bounding box center [646, 45] width 42 height 20
click at [625, 42] on input "13" at bounding box center [646, 45] width 42 height 20
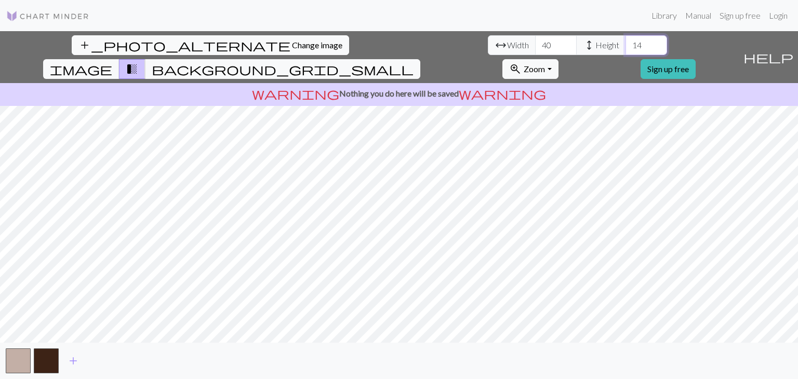
click at [625, 42] on input "14" at bounding box center [646, 45] width 42 height 20
click at [625, 42] on input "15" at bounding box center [646, 45] width 42 height 20
click at [625, 42] on input "16" at bounding box center [646, 45] width 42 height 20
click at [625, 42] on input "17" at bounding box center [646, 45] width 42 height 20
click at [625, 42] on input "18" at bounding box center [646, 45] width 42 height 20
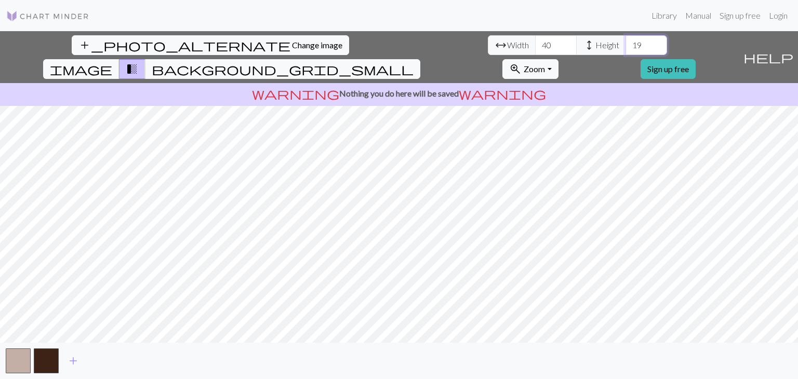
click at [625, 42] on input "19" at bounding box center [646, 45] width 42 height 20
click at [625, 42] on input "20" at bounding box center [646, 45] width 42 height 20
click at [625, 42] on input "21" at bounding box center [646, 45] width 42 height 20
click at [625, 42] on input "22" at bounding box center [646, 45] width 42 height 20
click at [625, 42] on input "23" at bounding box center [646, 45] width 42 height 20
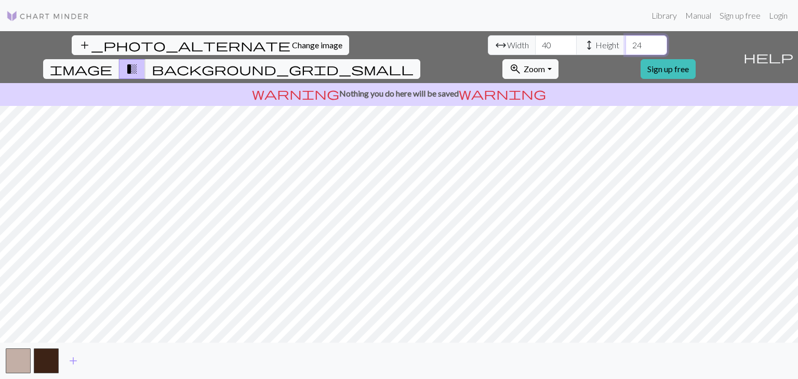
click at [625, 42] on input "24" at bounding box center [646, 45] width 42 height 20
click at [625, 42] on input "25" at bounding box center [646, 45] width 42 height 20
click at [625, 42] on input "26" at bounding box center [646, 45] width 42 height 20
click at [625, 42] on input "27" at bounding box center [646, 45] width 42 height 20
click at [625, 42] on input "28" at bounding box center [646, 45] width 42 height 20
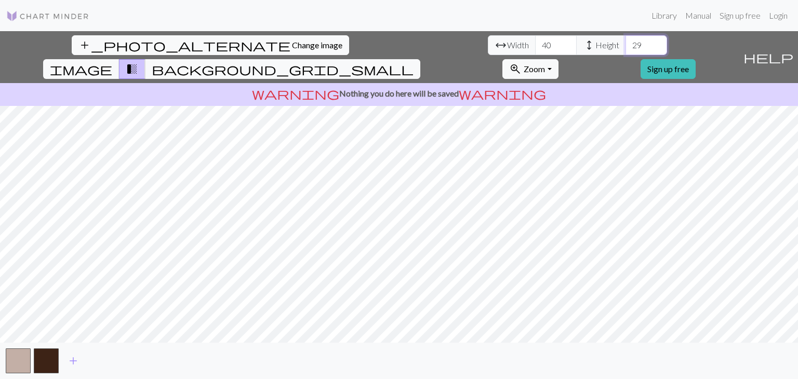
click at [625, 42] on input "29" at bounding box center [646, 45] width 42 height 20
click at [625, 42] on input "30" at bounding box center [646, 45] width 42 height 20
click at [625, 42] on input "31" at bounding box center [646, 45] width 42 height 20
click at [625, 42] on input "32" at bounding box center [646, 45] width 42 height 20
click at [625, 42] on input "33" at bounding box center [646, 45] width 42 height 20
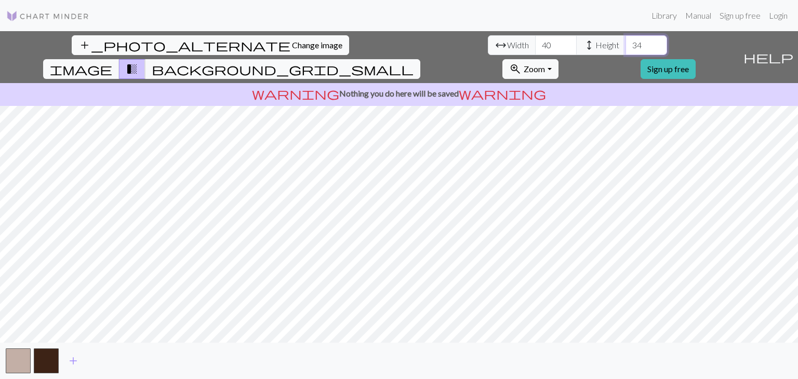
click at [625, 42] on input "34" at bounding box center [646, 45] width 42 height 20
click at [625, 42] on input "35" at bounding box center [646, 45] width 42 height 20
click at [625, 42] on input "36" at bounding box center [646, 45] width 42 height 20
click at [625, 42] on input "37" at bounding box center [646, 45] width 42 height 20
click at [625, 42] on input "38" at bounding box center [646, 45] width 42 height 20
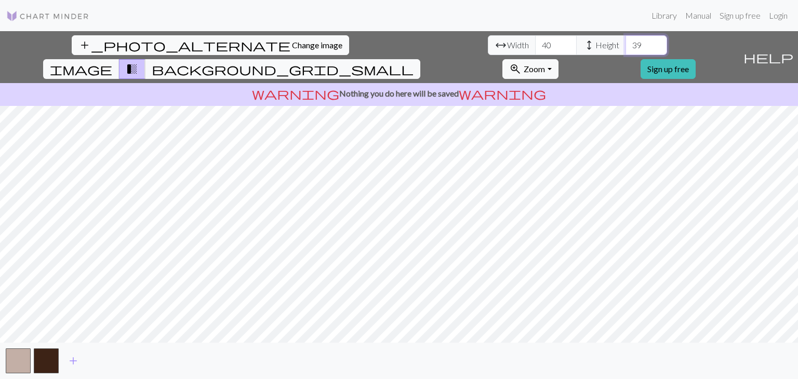
click at [625, 42] on input "39" at bounding box center [646, 45] width 42 height 20
click at [625, 42] on input "40" at bounding box center [646, 45] width 42 height 20
click at [625, 42] on input "41" at bounding box center [646, 45] width 42 height 20
click at [625, 42] on input "42" at bounding box center [646, 45] width 42 height 20
click at [625, 42] on input "43" at bounding box center [646, 45] width 42 height 20
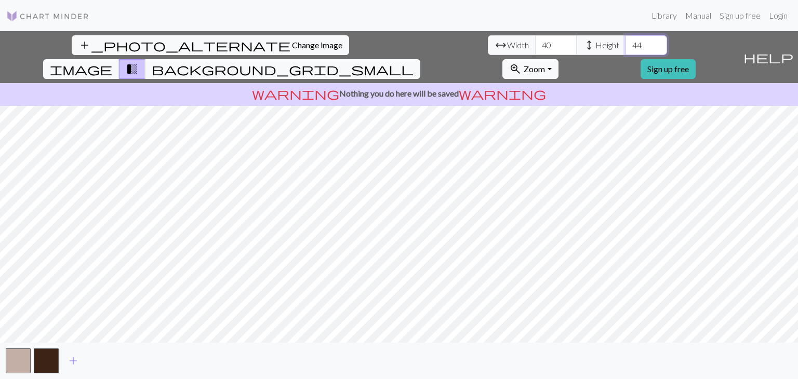
click at [625, 42] on input "44" at bounding box center [646, 45] width 42 height 20
click at [625, 42] on input "45" at bounding box center [646, 45] width 42 height 20
click at [625, 42] on input "46" at bounding box center [646, 45] width 42 height 20
click at [625, 42] on input "47" at bounding box center [646, 45] width 42 height 20
click at [625, 42] on input "48" at bounding box center [646, 45] width 42 height 20
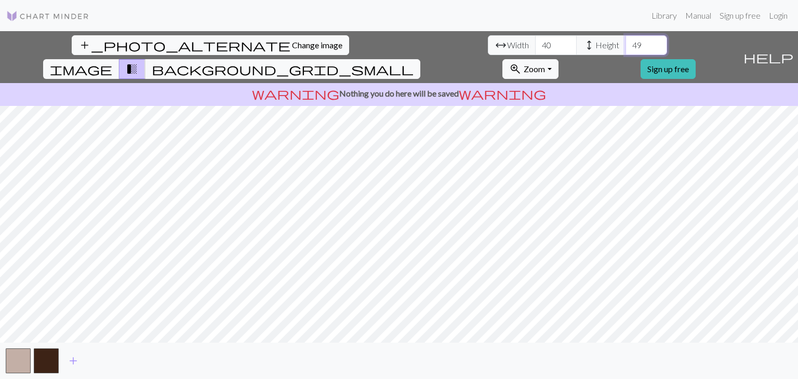
click at [625, 42] on input "49" at bounding box center [646, 45] width 42 height 20
click at [625, 42] on input "50" at bounding box center [646, 45] width 42 height 20
click at [625, 42] on input "51" at bounding box center [646, 45] width 42 height 20
click at [625, 40] on input "52" at bounding box center [646, 45] width 42 height 20
click at [625, 40] on input "53" at bounding box center [646, 45] width 42 height 20
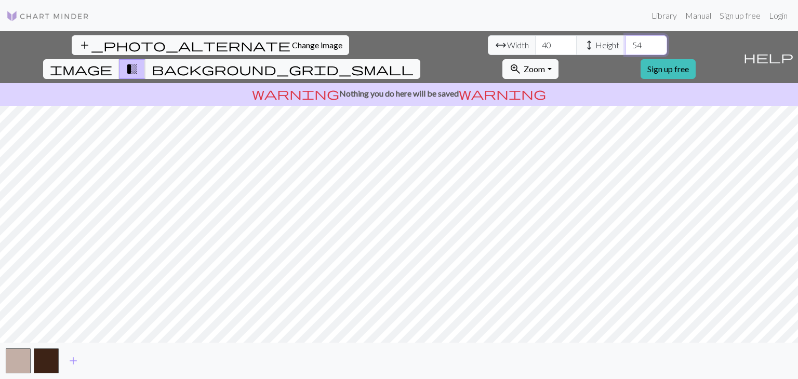
click at [625, 40] on input "54" at bounding box center [646, 45] width 42 height 20
click at [625, 40] on input "55" at bounding box center [646, 45] width 42 height 20
click at [625, 48] on input "54" at bounding box center [646, 45] width 42 height 20
click at [625, 48] on input "53" at bounding box center [646, 45] width 42 height 20
click at [625, 38] on input "54" at bounding box center [646, 45] width 42 height 20
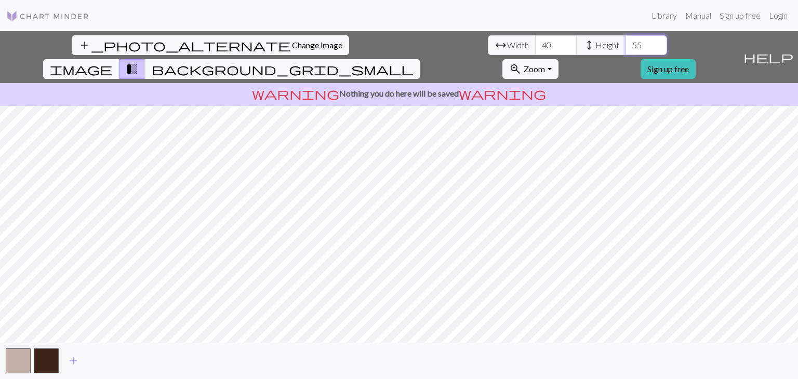
click at [625, 38] on input "55" at bounding box center [646, 45] width 42 height 20
click at [625, 38] on input "56" at bounding box center [646, 45] width 42 height 20
click at [625, 38] on input "57" at bounding box center [646, 45] width 42 height 20
click at [625, 38] on input "58" at bounding box center [646, 45] width 42 height 20
click at [625, 38] on input "59" at bounding box center [646, 45] width 42 height 20
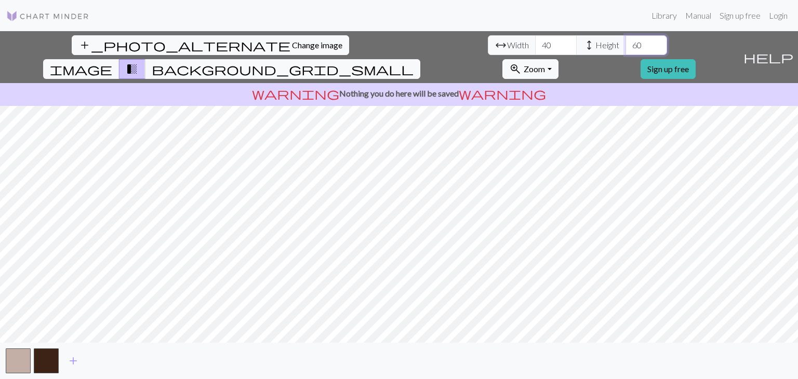
click at [625, 38] on input "60" at bounding box center [646, 45] width 42 height 20
click at [625, 38] on input "61" at bounding box center [646, 45] width 42 height 20
click at [625, 38] on input "62" at bounding box center [646, 45] width 42 height 20
click at [625, 38] on input "63" at bounding box center [646, 45] width 42 height 20
type input "64"
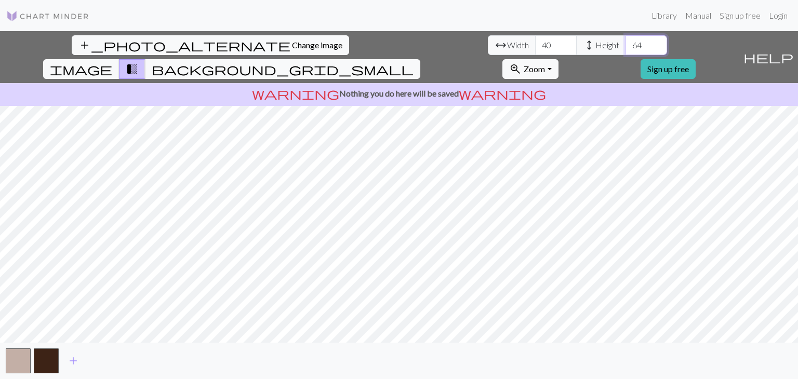
click at [625, 38] on input "64" at bounding box center [646, 45] width 42 height 20
click at [535, 42] on input "41" at bounding box center [556, 45] width 42 height 20
click at [535, 42] on input "42" at bounding box center [556, 45] width 42 height 20
click at [535, 42] on input "43" at bounding box center [556, 45] width 42 height 20
click at [535, 42] on input "44" at bounding box center [556, 45] width 42 height 20
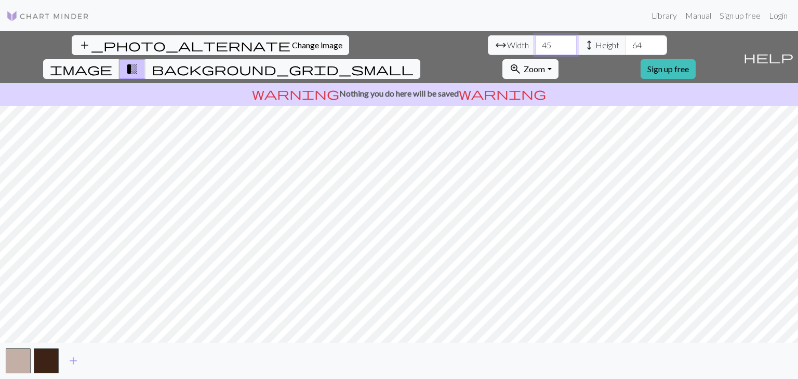
click at [535, 42] on input "45" at bounding box center [556, 45] width 42 height 20
click at [535, 42] on input "46" at bounding box center [556, 45] width 42 height 20
click at [535, 42] on input "47" at bounding box center [556, 45] width 42 height 20
click at [535, 42] on input "48" at bounding box center [556, 45] width 42 height 20
click at [535, 42] on input "49" at bounding box center [556, 45] width 42 height 20
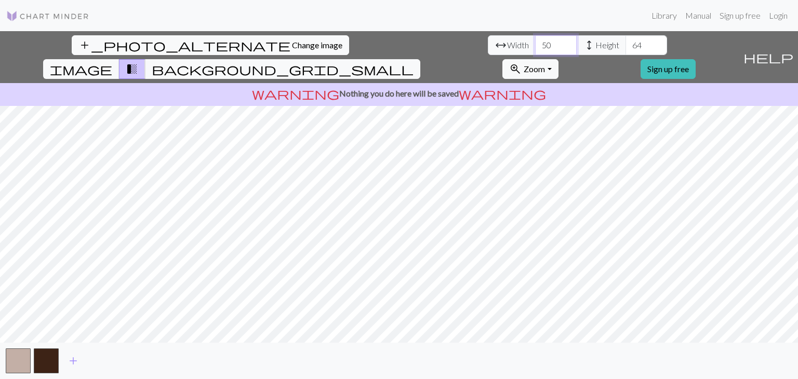
click at [535, 42] on input "50" at bounding box center [556, 45] width 42 height 20
click at [535, 42] on input "51" at bounding box center [556, 45] width 42 height 20
click at [535, 42] on input "52" at bounding box center [556, 45] width 42 height 20
click at [535, 42] on input "53" at bounding box center [556, 45] width 42 height 20
click at [535, 42] on input "54" at bounding box center [556, 45] width 42 height 20
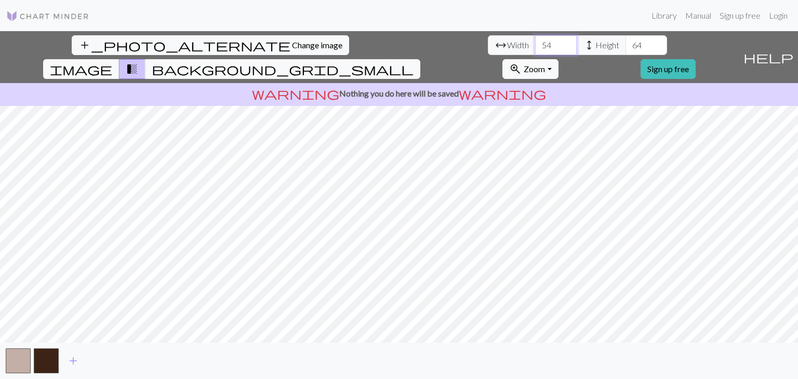
click at [535, 42] on input "55" at bounding box center [556, 45] width 42 height 20
click at [535, 42] on input "56" at bounding box center [556, 45] width 42 height 20
click at [535, 42] on input "57" at bounding box center [556, 45] width 42 height 20
click at [535, 42] on input "58" at bounding box center [556, 45] width 42 height 20
click at [535, 42] on input "59" at bounding box center [556, 45] width 42 height 20
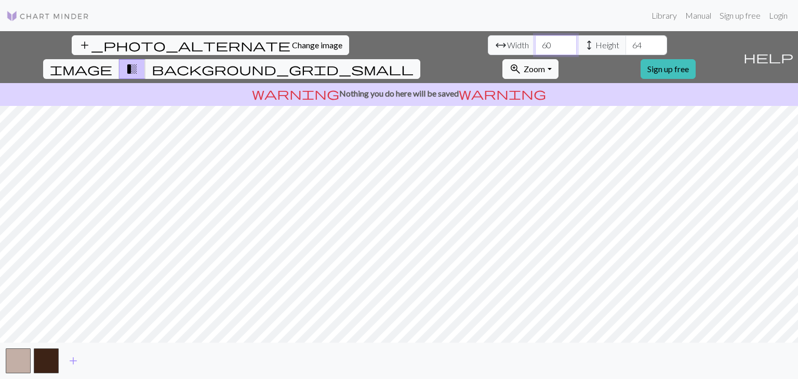
click at [535, 42] on input "60" at bounding box center [556, 45] width 42 height 20
click at [535, 42] on input "61" at bounding box center [556, 45] width 42 height 20
click at [535, 42] on input "62" at bounding box center [556, 45] width 42 height 20
click at [535, 42] on input "63" at bounding box center [556, 45] width 42 height 20
click at [535, 42] on input "64" at bounding box center [556, 45] width 42 height 20
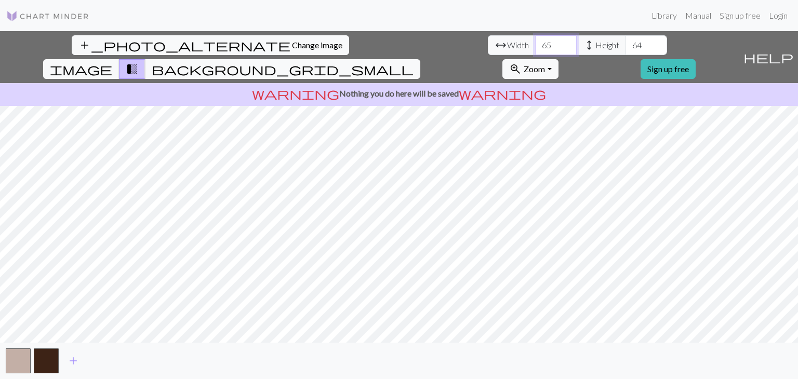
click at [535, 42] on input "65" at bounding box center [556, 45] width 42 height 20
type input "66"
click at [535, 42] on input "66" at bounding box center [556, 45] width 42 height 20
click at [413, 62] on span "background_grid_small" at bounding box center [283, 69] width 262 height 15
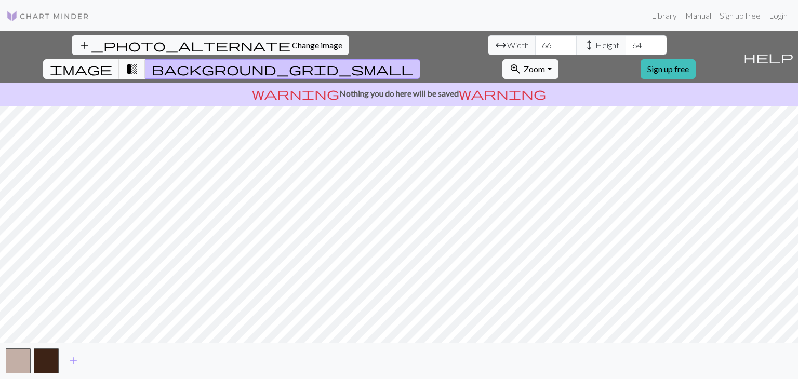
click at [112, 62] on span "image" at bounding box center [81, 69] width 62 height 15
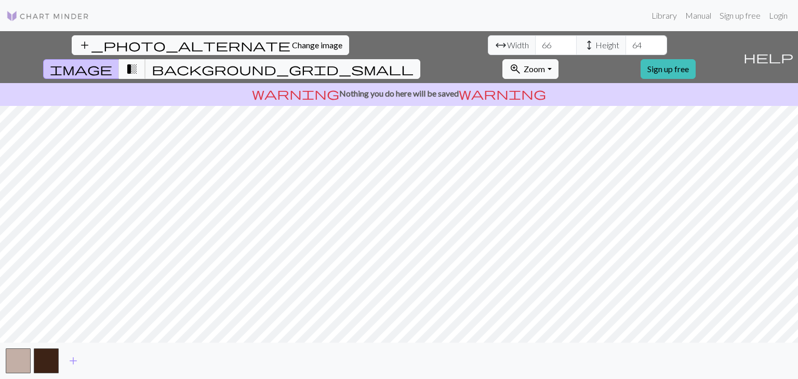
click at [138, 62] on span "transition_fade" at bounding box center [132, 69] width 12 height 15
click at [420, 59] on button "background_grid_small" at bounding box center [282, 69] width 275 height 20
